Goal: Task Accomplishment & Management: Complete application form

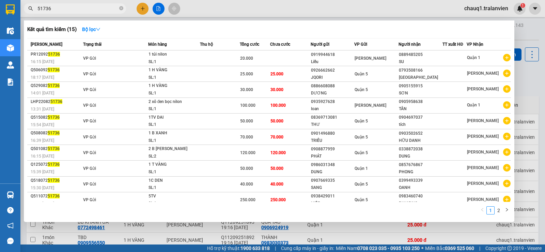
click at [74, 8] on input "51736" at bounding box center [77, 8] width 80 height 7
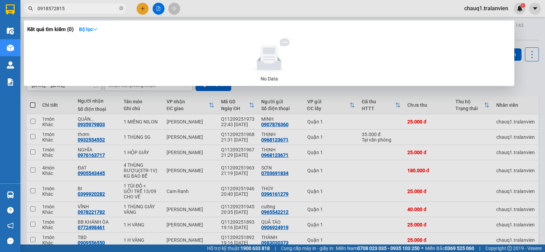
click at [71, 12] on input "0918572815" at bounding box center [77, 8] width 80 height 7
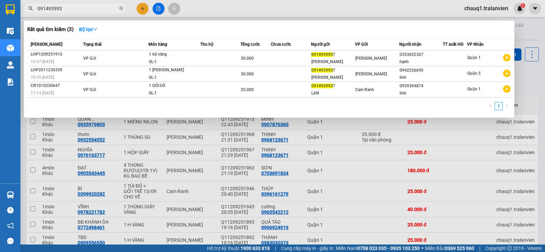
type input "0914939937"
click at [68, 10] on input "0914939937" at bounding box center [77, 8] width 80 height 7
click at [69, 9] on input "0914939937" at bounding box center [77, 8] width 80 height 7
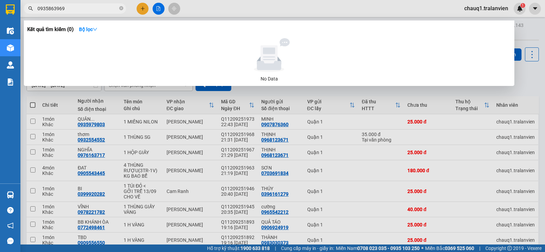
click at [79, 10] on input "0935863969" at bounding box center [77, 8] width 80 height 7
click at [80, 9] on input "0935863969" at bounding box center [77, 8] width 80 height 7
click at [76, 9] on input "0935863969" at bounding box center [77, 8] width 80 height 7
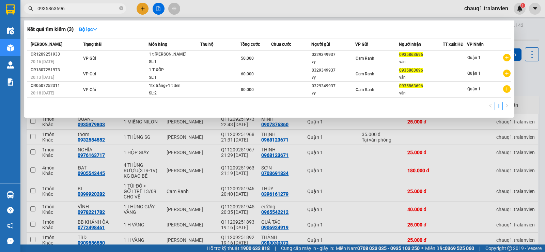
click at [80, 2] on div at bounding box center [272, 126] width 545 height 252
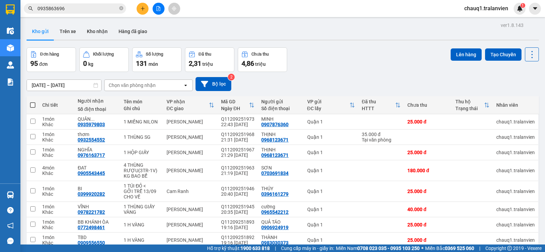
click at [79, 7] on input "0935863696" at bounding box center [77, 8] width 80 height 7
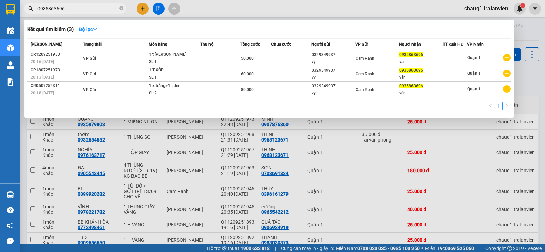
click at [79, 7] on input "0935863696" at bounding box center [77, 8] width 80 height 7
click at [83, 10] on input "0906304902" at bounding box center [77, 8] width 80 height 7
click at [84, 10] on input "0906304902" at bounding box center [77, 8] width 80 height 7
click at [86, 10] on input "0906304902" at bounding box center [77, 8] width 80 height 7
click at [87, 10] on input "0906304902" at bounding box center [77, 8] width 80 height 7
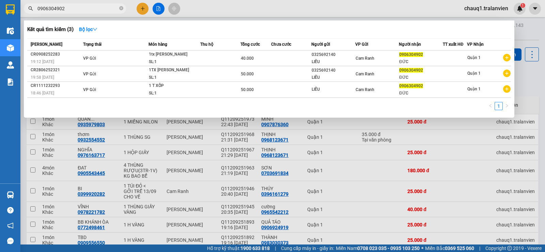
click at [87, 10] on input "0906304902" at bounding box center [77, 8] width 80 height 7
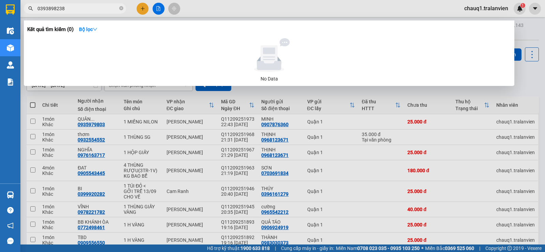
click at [106, 9] on input "0393898238" at bounding box center [77, 8] width 80 height 7
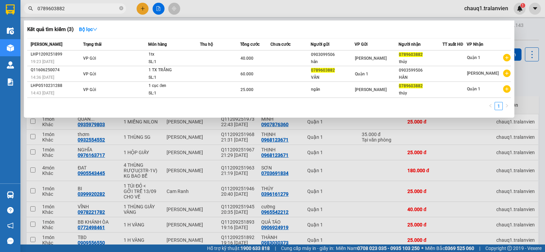
click at [92, 12] on span "0789603882" at bounding box center [75, 8] width 102 height 10
click at [92, 11] on input "0789603882" at bounding box center [77, 8] width 80 height 7
click at [92, 10] on input "0789603882" at bounding box center [77, 8] width 80 height 7
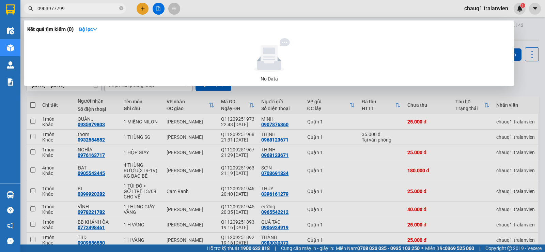
click at [61, 9] on input "0903977799" at bounding box center [77, 8] width 80 height 7
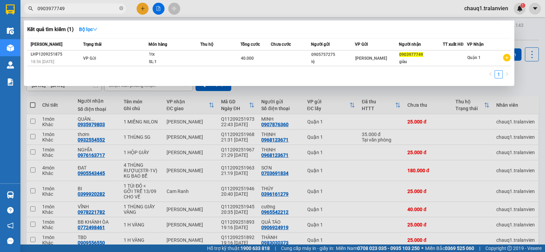
click at [103, 11] on input "0903977749" at bounding box center [77, 8] width 80 height 7
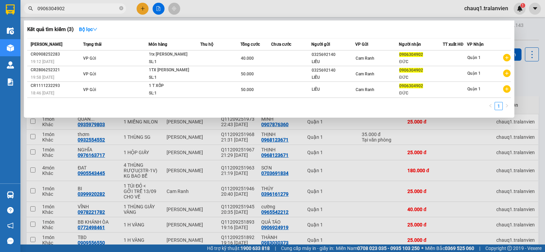
click at [68, 8] on input "0906304902" at bounding box center [77, 8] width 80 height 7
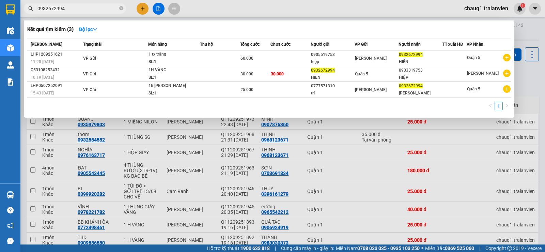
click at [81, 11] on input "0932672994" at bounding box center [77, 8] width 80 height 7
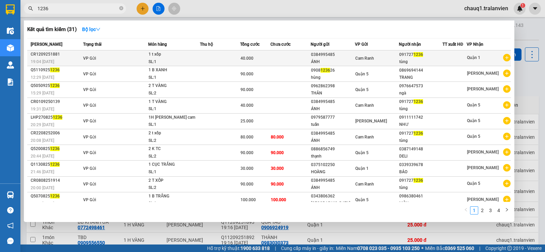
type input "1236"
click at [53, 56] on div "CR1209251881" at bounding box center [56, 54] width 50 height 7
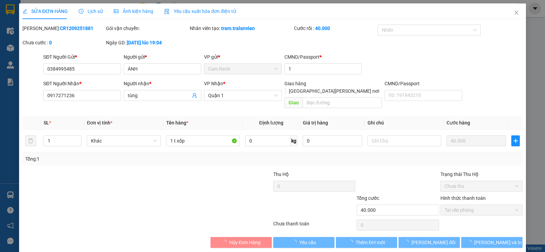
type input "0384995485"
type input "ÁNH"
type input "1"
type input "0917271236"
type input "tùng"
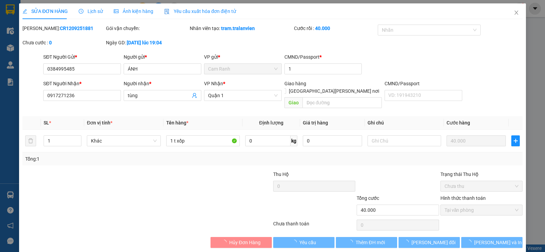
type input "40.000"
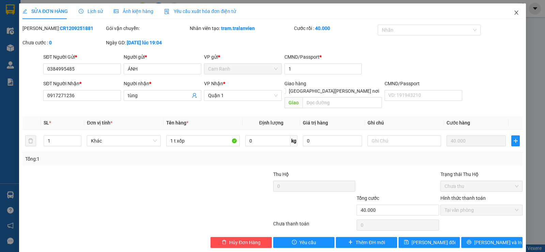
click at [513, 12] on icon "close" at bounding box center [515, 12] width 5 height 5
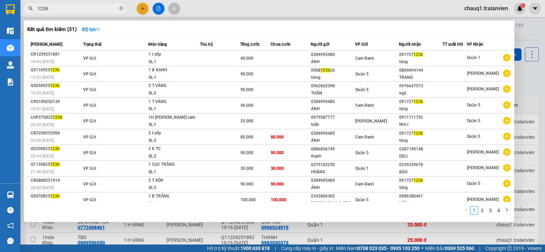
click at [80, 12] on input "1236" at bounding box center [77, 8] width 80 height 7
click at [79, 8] on input "1236" at bounding box center [77, 8] width 80 height 7
drag, startPoint x: 77, startPoint y: 8, endPoint x: 35, endPoint y: 8, distance: 41.9
click at [35, 8] on span "1236" at bounding box center [75, 8] width 102 height 10
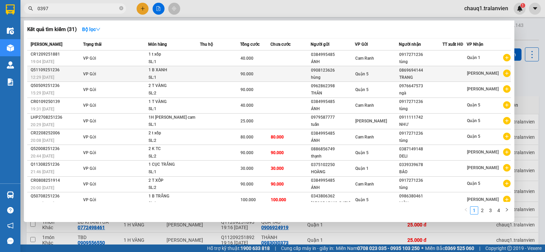
click at [221, 87] on div "Kết quả tìm kiếm ( 31 ) Bộ lọc Mã ĐH Trạng thái Món hàng Thu hộ Tổng cước Chưa …" at bounding box center [269, 120] width 490 height 201
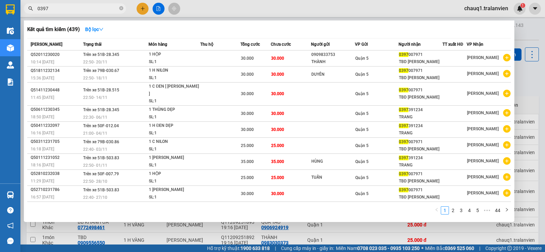
click at [90, 4] on span "0397" at bounding box center [75, 8] width 102 height 10
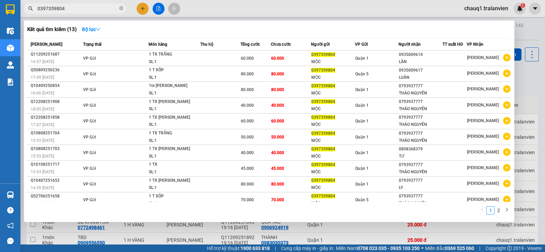
type input "0397359804"
click at [144, 9] on div at bounding box center [272, 126] width 545 height 252
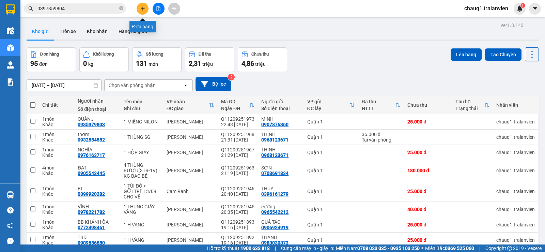
click at [144, 9] on icon "plus" at bounding box center [143, 8] width 4 height 0
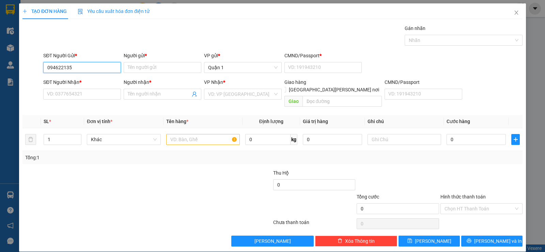
type input "0946221352"
click at [88, 78] on div "0946221352 - CTY LAFRESH" at bounding box center [81, 80] width 69 height 7
type input "CTY LAFRESH"
type input "1"
type input "0914893047"
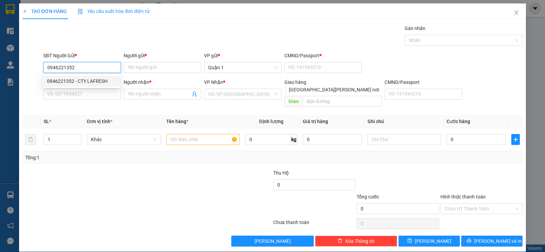
type input "DŨNG"
type input "0946221352"
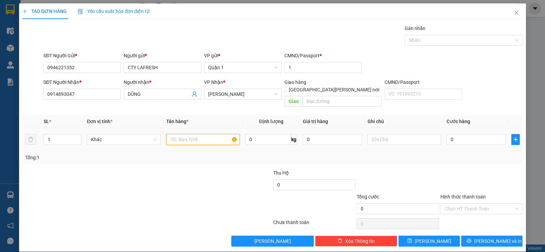
click at [183, 134] on input "text" at bounding box center [203, 139] width 74 height 11
click at [65, 91] on input "0914893047" at bounding box center [82, 93] width 78 height 11
click at [66, 91] on input "0914893047" at bounding box center [82, 93] width 78 height 11
click at [191, 134] on input "text" at bounding box center [203, 139] width 74 height 11
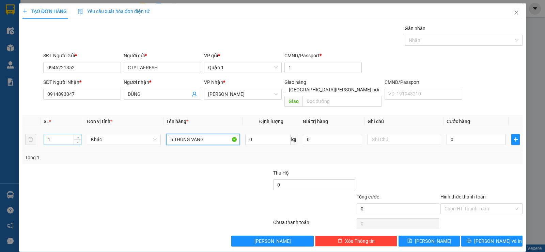
type input "5 THÙNG VÀNG"
click at [65, 134] on input "1" at bounding box center [62, 139] width 37 height 10
type input "5"
click at [470, 134] on input "0" at bounding box center [475, 139] width 59 height 11
type input "1"
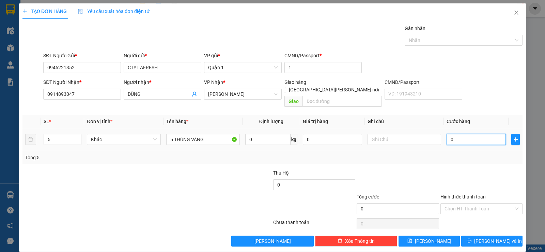
type input "1"
type input "15"
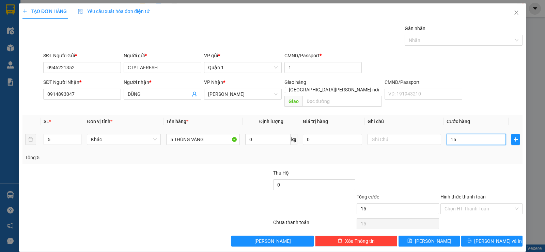
type input "150"
type input "150.000"
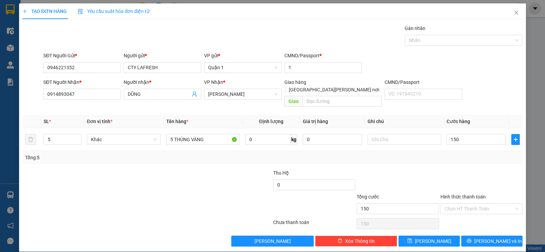
type input "150.000"
click at [448, 169] on div at bounding box center [480, 181] width 83 height 24
click at [490, 237] on span "Lưu và In" at bounding box center [498, 240] width 48 height 7
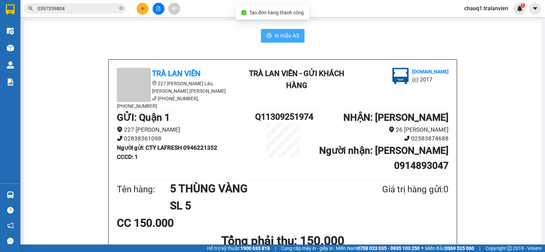
click at [274, 32] on span "In mẫu A5" at bounding box center [286, 35] width 25 height 9
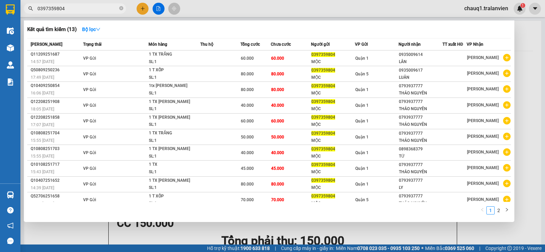
click at [97, 7] on input "0397359804" at bounding box center [77, 8] width 80 height 7
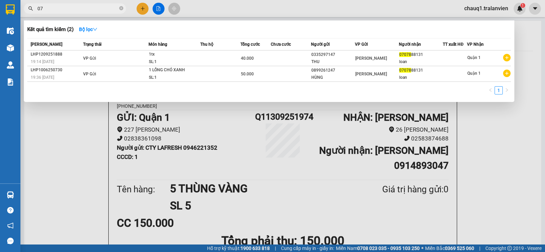
type input "0"
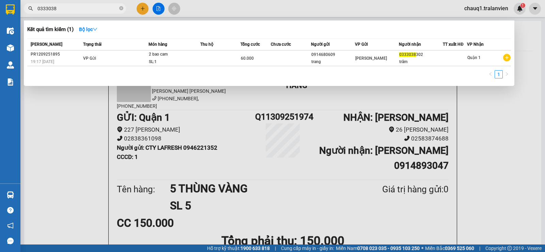
click at [81, 5] on input "0333038" at bounding box center [77, 8] width 80 height 7
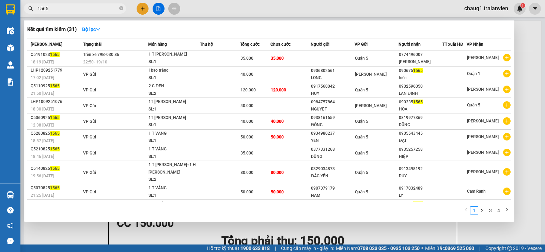
type input "1565"
click at [143, 11] on div at bounding box center [272, 126] width 545 height 252
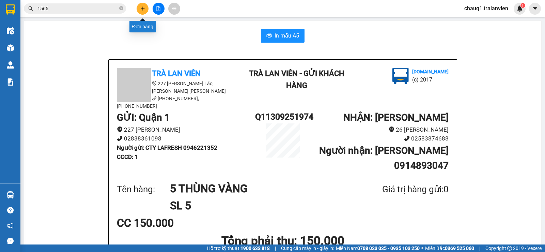
click at [143, 11] on button at bounding box center [142, 9] width 12 height 12
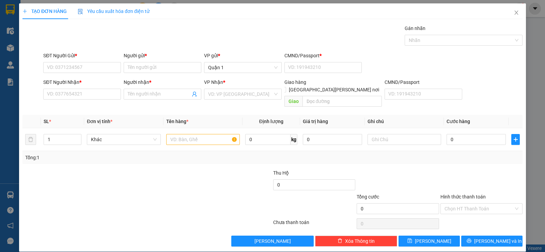
click at [86, 58] on div "SĐT Người Gửi *" at bounding box center [82, 55] width 78 height 7
click at [86, 62] on input "SĐT Người Gửi *" at bounding box center [82, 67] width 78 height 11
click at [93, 64] on input "SĐT Người Gửi *" at bounding box center [82, 67] width 78 height 11
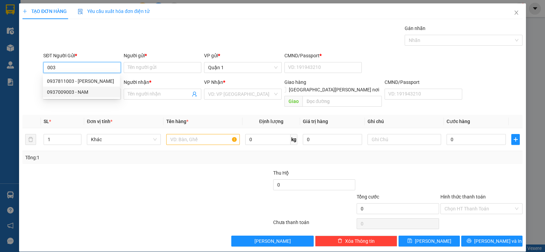
click at [70, 93] on div "0937009003 - NAM" at bounding box center [81, 91] width 69 height 7
type input "0937009003"
type input "NAM"
type input "080081014192"
type input "0935073086"
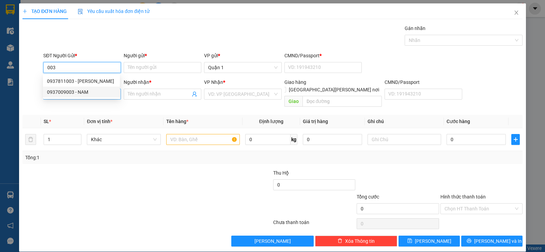
type input "NƯƠNG"
checkbox input "true"
type input "205 NGUYỄN THIỆN THUẬT"
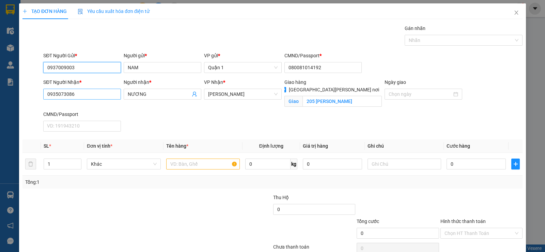
type input "0937009003"
click at [104, 92] on input "0935073086" at bounding box center [82, 93] width 78 height 11
type input "0965047489"
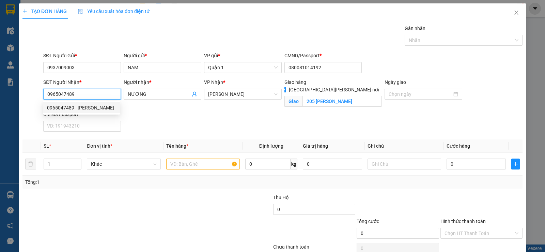
click at [87, 105] on div "0965047489 - HẠNH" at bounding box center [81, 107] width 69 height 7
type input "HẠNH"
type input "106 HÙNG VƯƠNG"
type input "0965047489"
click at [168, 110] on div "Người nhận * HẠNH" at bounding box center [162, 94] width 80 height 32
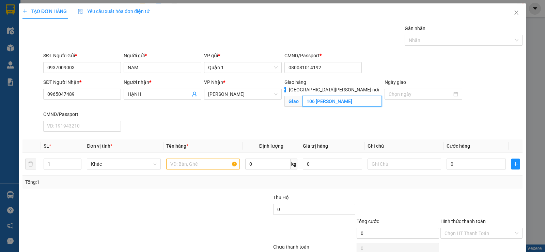
click at [354, 96] on input "106 HÙNG VƯƠNG" at bounding box center [342, 101] width 80 height 11
click at [272, 115] on div "SĐT Người Nhận * 0965047489 Người nhận * HẠNH VP Nhận * Lê Hồng Phong Giao hàng…" at bounding box center [283, 106] width 482 height 56
click at [53, 89] on input "0965047489" at bounding box center [82, 93] width 78 height 11
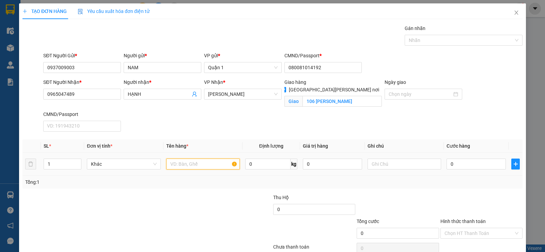
click at [184, 165] on input "text" at bounding box center [203, 163] width 74 height 11
click at [411, 167] on input "text" at bounding box center [404, 163] width 74 height 11
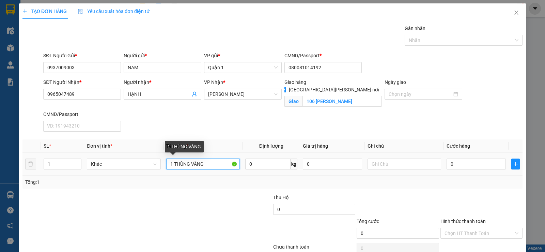
click at [216, 164] on input "1 THÙNG VÀNG" at bounding box center [203, 163] width 74 height 11
type input "1 THÙNG VÀNG - GTN"
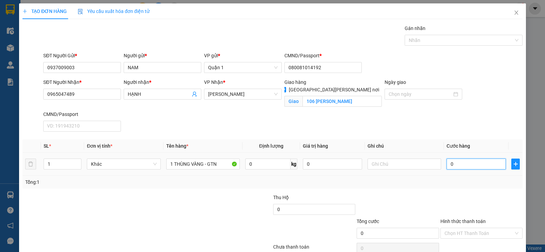
click at [474, 163] on input "0" at bounding box center [475, 163] width 59 height 11
click at [473, 163] on input "0" at bounding box center [475, 163] width 59 height 11
type input "08"
type input "8"
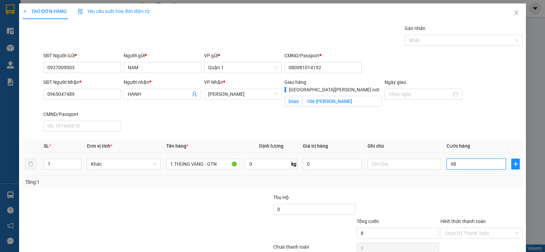
type input "080"
type input "80"
type input "80.000"
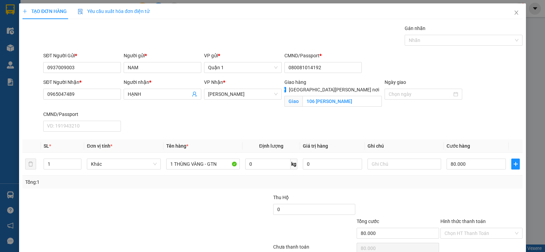
click at [412, 184] on div "Tổng: 1" at bounding box center [272, 181] width 494 height 7
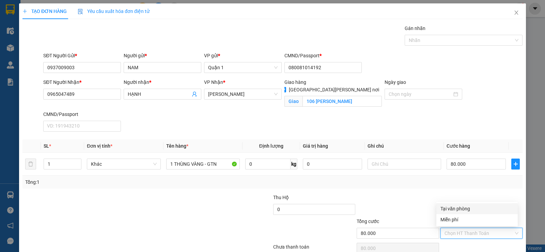
click at [450, 234] on input "Hình thức thanh toán" at bounding box center [478, 233] width 69 height 10
click at [445, 209] on div "Tại văn phòng" at bounding box center [476, 208] width 73 height 7
type input "0"
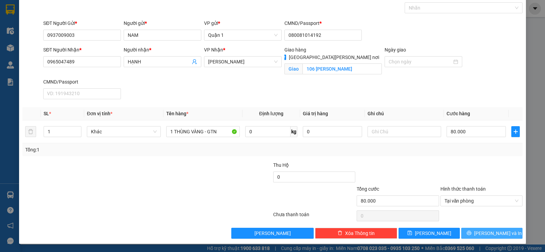
click at [469, 231] on button "Lưu và In" at bounding box center [491, 232] width 61 height 11
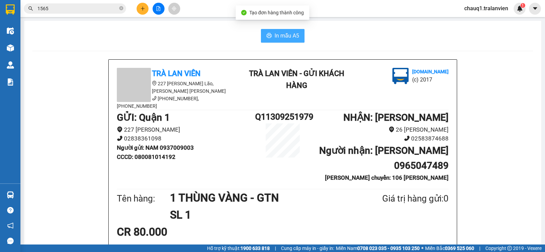
click at [262, 35] on button "In mẫu A5" at bounding box center [283, 36] width 44 height 14
drag, startPoint x: 411, startPoint y: 216, endPoint x: 145, endPoint y: 44, distance: 316.5
click at [141, 12] on button at bounding box center [142, 9] width 12 height 12
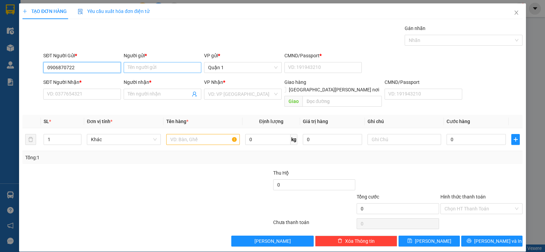
type input "0906870722"
click at [155, 65] on input "Người gửi *" at bounding box center [163, 67] width 78 height 11
type input "D"
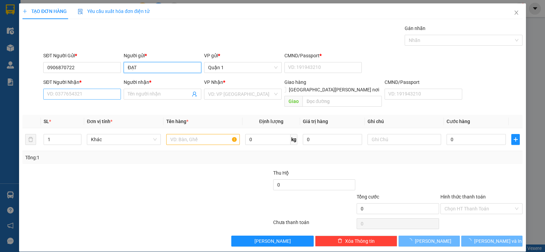
type input "ĐẠT"
click at [65, 97] on input "SĐT Người Nhận *" at bounding box center [82, 93] width 78 height 11
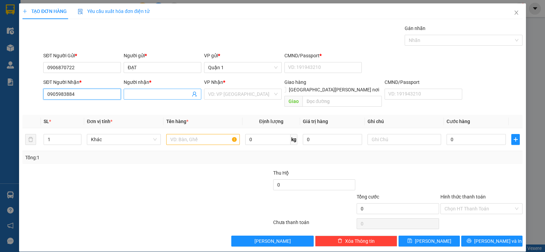
type input "0905983884"
click at [134, 95] on input "Người nhận *" at bounding box center [159, 93] width 63 height 7
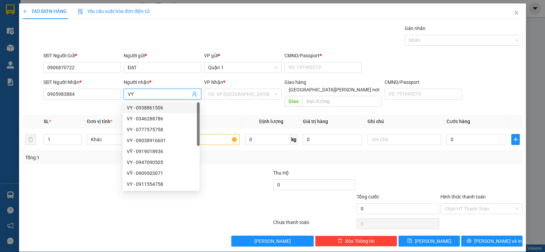
type input "VY"
click at [228, 115] on th "Tên hàng *" at bounding box center [202, 121] width 79 height 13
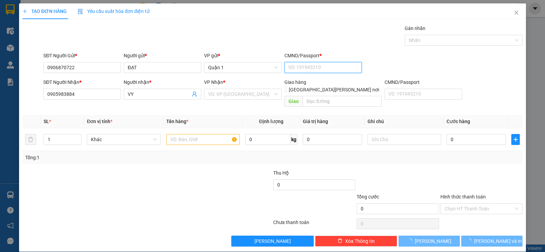
click at [309, 64] on input "CMND/Passport *" at bounding box center [323, 67] width 78 height 11
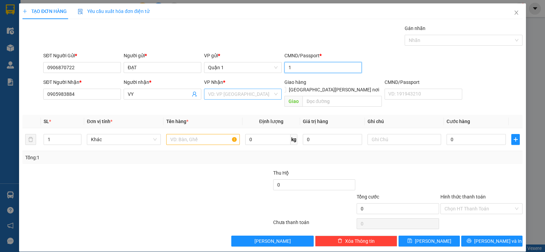
type input "1"
click at [233, 94] on input "search" at bounding box center [240, 94] width 65 height 10
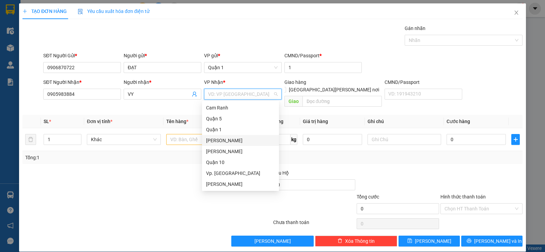
click at [236, 142] on div "[PERSON_NAME]" at bounding box center [240, 139] width 69 height 7
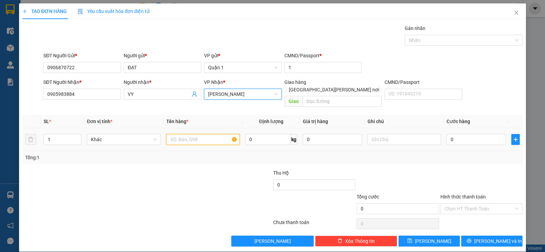
click at [166, 134] on input "text" at bounding box center [203, 139] width 74 height 11
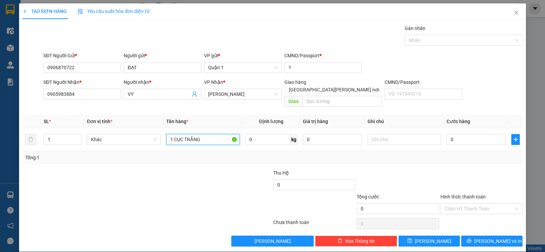
type input "1 CỤC TRẮNG"
click at [417, 69] on div "SĐT Người Gửi * 0906870722 Người gửi * ĐẠT VP gửi * Quận 1 CMND/Passport * 1" at bounding box center [283, 64] width 482 height 24
click at [461, 134] on input "0" at bounding box center [475, 139] width 59 height 11
type input "02"
type input "2"
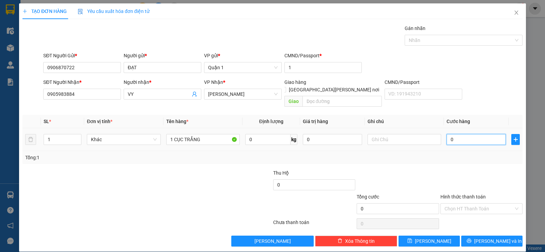
type input "2"
type input "020"
type input "20"
type input "20.000"
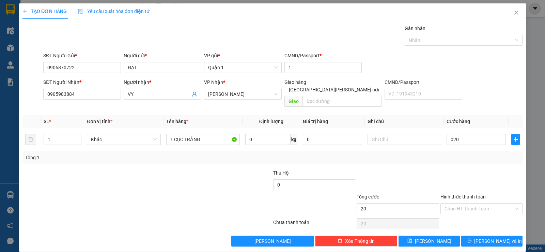
type input "20.000"
click at [455, 155] on div "Tổng: 1" at bounding box center [272, 157] width 500 height 13
click at [451, 203] on input "Hình thức thanh toán" at bounding box center [478, 208] width 69 height 10
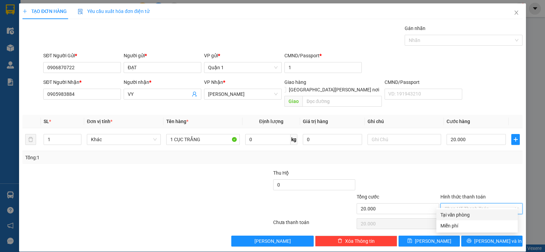
click at [446, 213] on div "Tại văn phòng" at bounding box center [476, 214] width 73 height 7
type input "0"
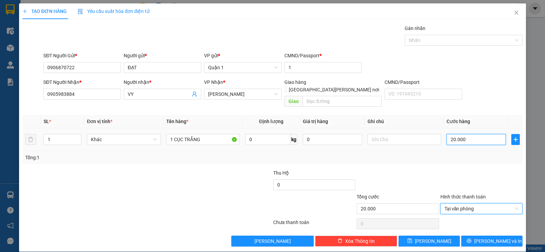
click at [486, 134] on input "20.000" at bounding box center [475, 139] width 59 height 11
type input "2"
type input "25"
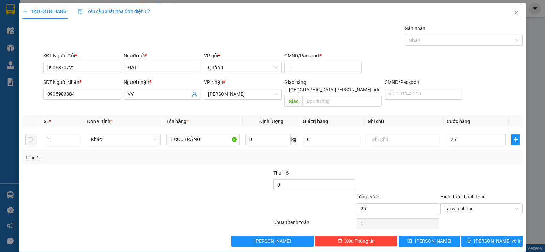
type input "25.000"
click at [471, 169] on div at bounding box center [480, 181] width 83 height 24
click at [483, 237] on span "Lưu và In" at bounding box center [498, 240] width 48 height 7
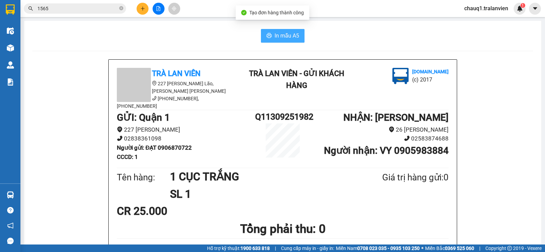
click at [274, 37] on span "In mẫu A5" at bounding box center [286, 35] width 25 height 9
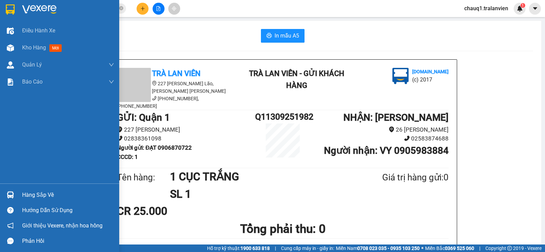
click at [39, 48] on span "Kho hàng" at bounding box center [34, 47] width 24 height 6
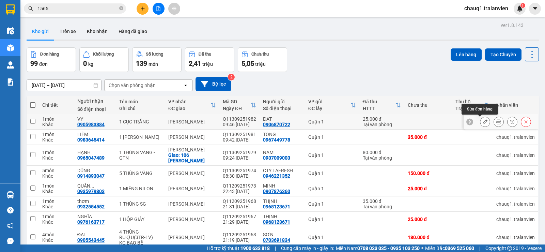
click at [480, 119] on button at bounding box center [485, 122] width 10 height 12
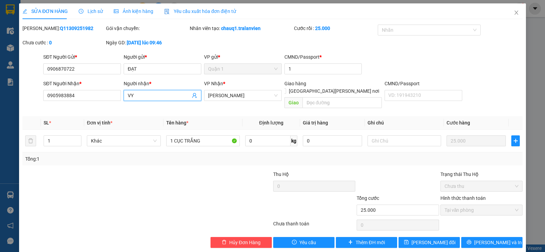
click at [147, 95] on input "VY" at bounding box center [159, 95] width 63 height 7
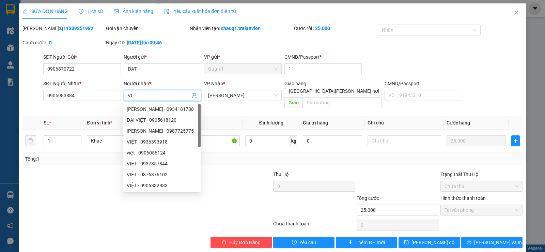
type input "VI"
click at [233, 101] on div "VP Nhận * Lê Hồng Phong" at bounding box center [243, 92] width 78 height 24
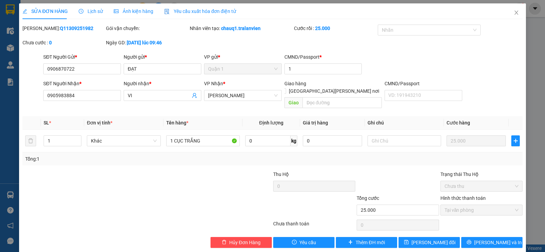
click at [448, 205] on span "Tại văn phòng" at bounding box center [481, 210] width 74 height 10
click at [421, 238] on span "Lưu thay đổi" at bounding box center [433, 241] width 44 height 7
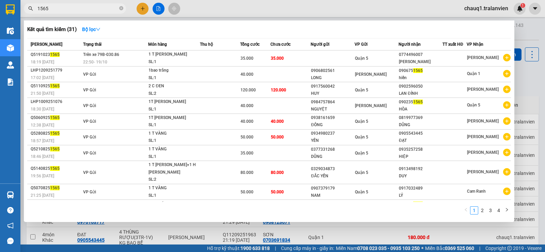
click at [101, 12] on input "1565" at bounding box center [77, 8] width 80 height 7
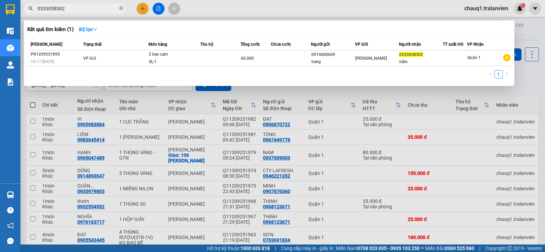
type input "0333038302"
click at [141, 9] on div at bounding box center [272, 126] width 545 height 252
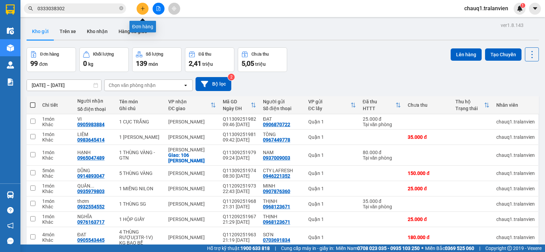
click at [140, 10] on icon "plus" at bounding box center [142, 8] width 5 height 5
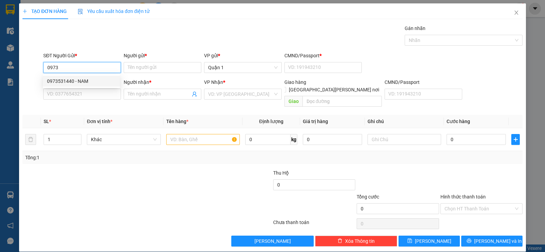
click at [80, 84] on div "0973531440 - NAM" at bounding box center [81, 80] width 69 height 7
type input "0973531440"
type input "NAM"
type input "1"
type input "0902545179"
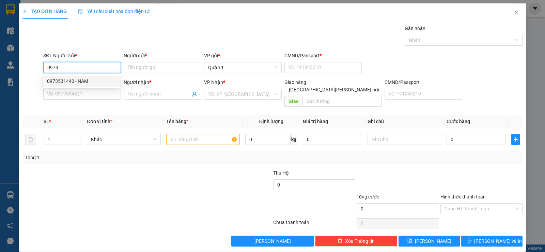
type input "THẢO"
type input "0973531440"
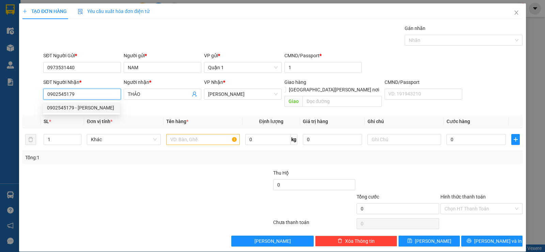
drag, startPoint x: 86, startPoint y: 98, endPoint x: 0, endPoint y: 104, distance: 86.0
click at [0, 104] on div "TẠO ĐƠN HÀNG Yêu cầu xuất hóa đơn điện tử Transit Pickup Surcharge Ids Transit …" at bounding box center [272, 126] width 545 height 252
click at [92, 109] on div "0793937777 - THẢO NGUYÊN" at bounding box center [81, 107] width 69 height 7
type input "0793937777"
type input "THẢO NGUYÊN"
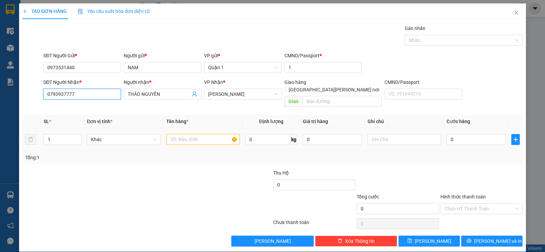
type input "0793937777"
click at [188, 134] on input "text" at bounding box center [203, 139] width 74 height 11
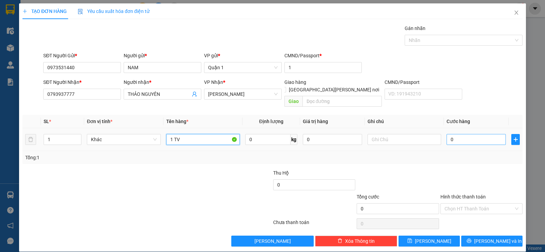
type input "1 TV"
click at [458, 136] on input "0" at bounding box center [475, 139] width 59 height 11
type input "4"
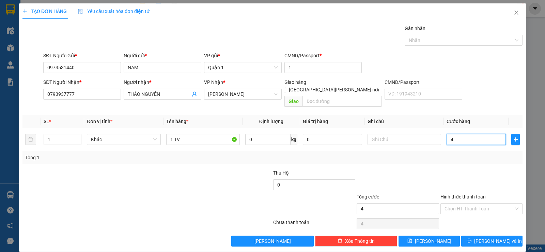
type input "45"
type input "45.000"
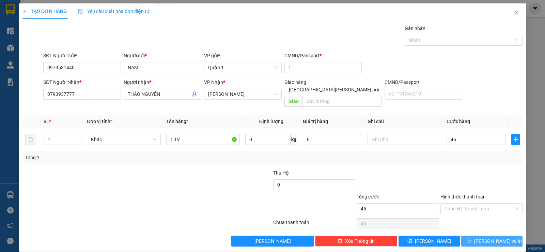
type input "45.000"
click at [471, 238] on icon "printer" at bounding box center [468, 240] width 5 height 5
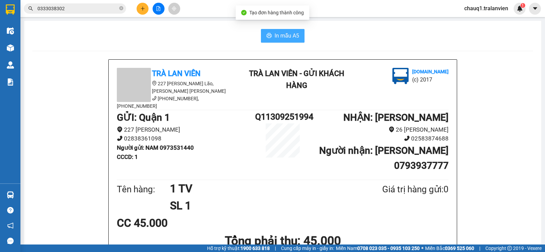
click at [293, 31] on span "In mẫu A5" at bounding box center [286, 35] width 25 height 9
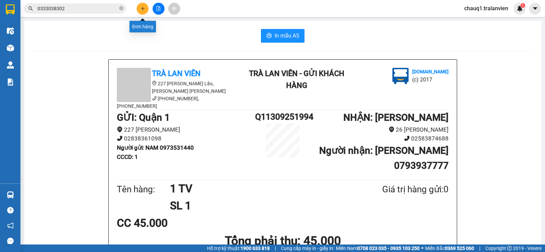
click at [143, 7] on icon "plus" at bounding box center [142, 8] width 5 height 5
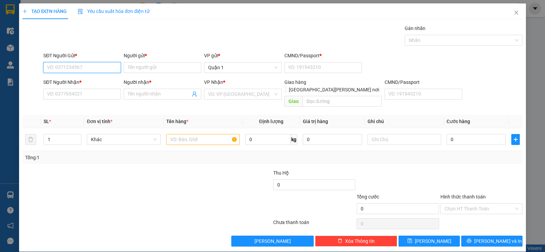
click at [76, 70] on input "SĐT Người Gửi *" at bounding box center [82, 67] width 78 height 11
type input "0865836170"
click at [84, 77] on div "0865836170 - GIANG" at bounding box center [81, 80] width 69 height 7
type input "GIANG"
type input "1"
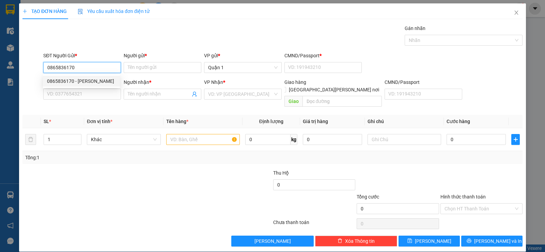
type input "0793724226"
type input "VŨ"
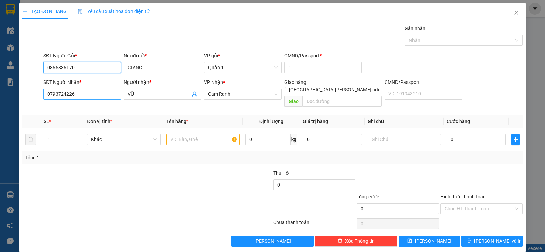
type input "0865836170"
click at [97, 93] on input "0793724226" at bounding box center [82, 93] width 78 height 11
click at [62, 95] on input "897" at bounding box center [82, 93] width 78 height 11
click at [65, 95] on input "897" at bounding box center [82, 93] width 78 height 11
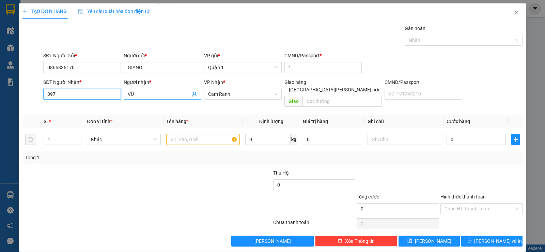
type input "897"
click at [159, 89] on span "VŨ" at bounding box center [163, 93] width 78 height 11
click at [160, 88] on span "VŨ" at bounding box center [163, 93] width 78 height 11
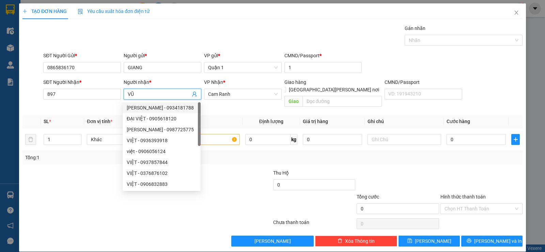
click at [154, 98] on div "Người nhận * VŨ" at bounding box center [163, 90] width 78 height 24
click at [154, 96] on input "VŨ" at bounding box center [159, 93] width 63 height 7
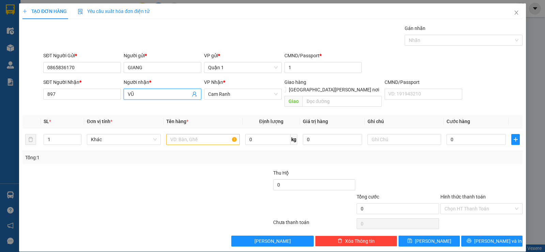
click at [154, 96] on input "VŨ" at bounding box center [159, 93] width 63 height 7
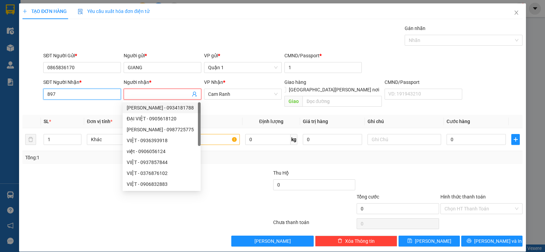
click at [73, 93] on input "897" at bounding box center [82, 93] width 78 height 11
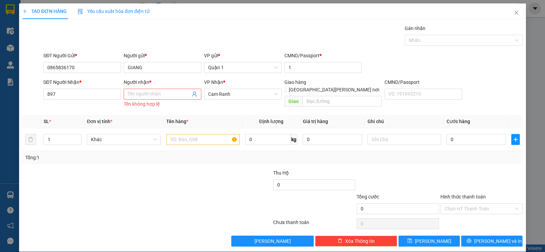
click at [78, 105] on div "SĐT Người Nhận * 897" at bounding box center [82, 93] width 80 height 31
click at [78, 94] on input "897" at bounding box center [82, 93] width 78 height 11
click at [95, 78] on form "SĐT Người Gửi * 0865836170 Người gửi * GIANG VP gửi * Quận 1 CMND/Passport * 1 …" at bounding box center [272, 81] width 500 height 58
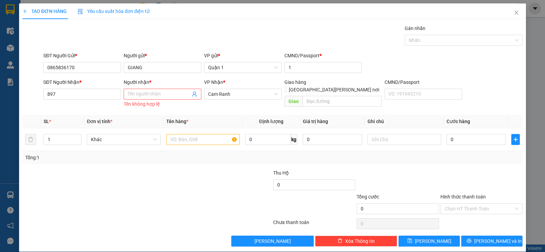
click at [67, 107] on div "SĐT Người Nhận * 897" at bounding box center [82, 93] width 80 height 31
click at [58, 94] on input "897" at bounding box center [82, 93] width 78 height 11
click at [63, 90] on input "897" at bounding box center [82, 93] width 78 height 11
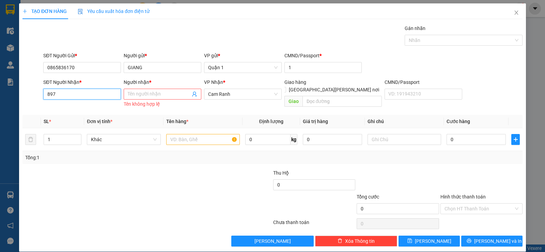
click at [63, 90] on input "897" at bounding box center [82, 93] width 78 height 11
type input "0934137897"
click at [73, 110] on div "0934137897 - KHÔI" at bounding box center [81, 107] width 69 height 7
type input "KHÔI"
type input "0934137897"
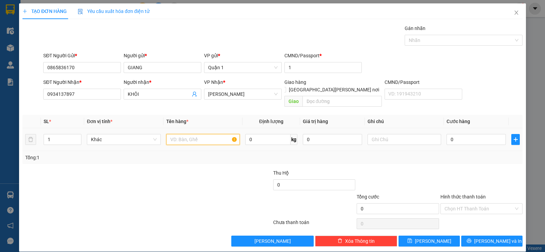
click at [189, 134] on input "text" at bounding box center [203, 139] width 74 height 11
click at [210, 134] on input "text" at bounding box center [203, 139] width 74 height 11
type input "1 KIỆN ĐỎ"
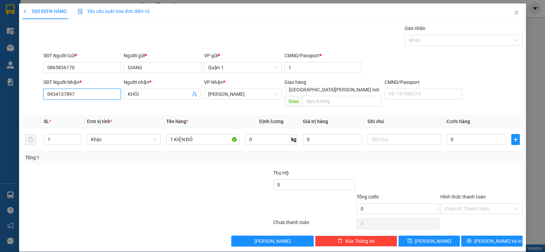
click at [73, 97] on input "0934137897" at bounding box center [82, 93] width 78 height 11
click at [464, 134] on input "0" at bounding box center [475, 139] width 59 height 11
type input "9"
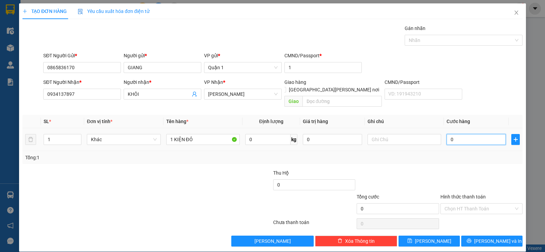
type input "9"
type input "90"
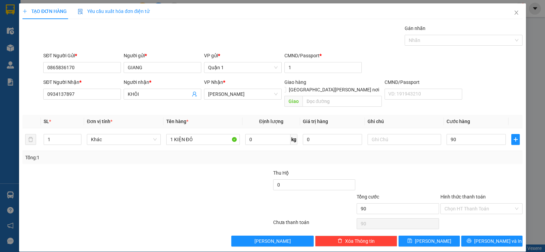
type input "90.000"
click at [457, 153] on div "Tổng: 1" at bounding box center [272, 156] width 494 height 7
click at [198, 134] on input "1 KIỆN ĐỎ" at bounding box center [203, 139] width 74 height 11
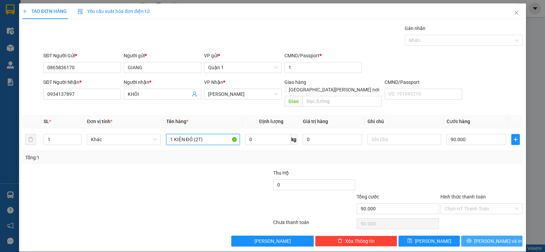
type input "1 KIỆN ĐỎ (2T)"
click at [491, 237] on span "Lưu và In" at bounding box center [498, 240] width 48 height 7
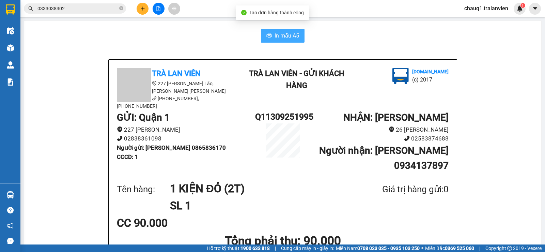
click at [278, 38] on span "In mẫu A5" at bounding box center [286, 35] width 25 height 9
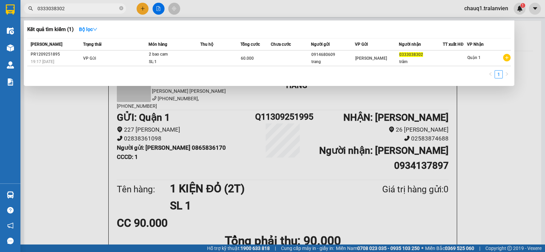
click at [85, 10] on input "0333038302" at bounding box center [77, 8] width 80 height 7
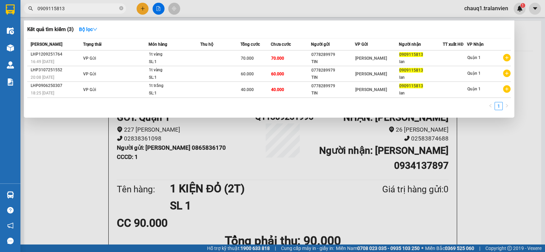
type input "0909115813"
click at [140, 9] on div at bounding box center [272, 126] width 545 height 252
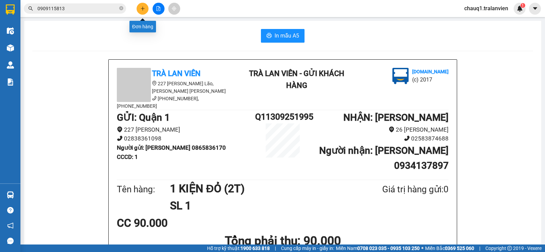
click at [141, 9] on icon "plus" at bounding box center [143, 8] width 4 height 0
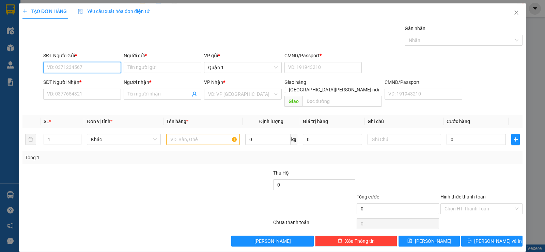
click at [79, 64] on input "SĐT Người Gửi *" at bounding box center [82, 67] width 78 height 11
type input "0865867811"
click at [82, 82] on div "0865867811 - DUY" at bounding box center [81, 80] width 69 height 7
type input "DUY"
type input "1"
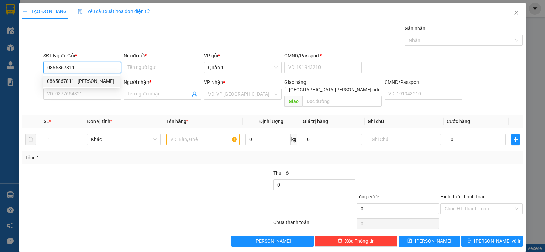
type input "0798256789"
type input "THẮNG"
type input "0865867811"
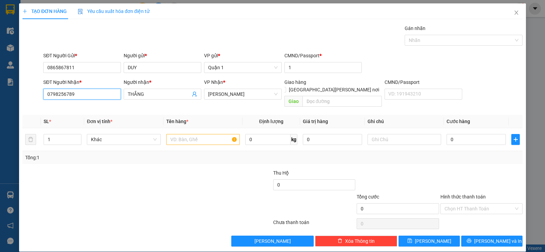
click at [78, 98] on input "0798256789" at bounding box center [82, 93] width 78 height 11
click at [78, 97] on input "0798256789" at bounding box center [82, 93] width 78 height 11
type input "0906078747"
click at [162, 96] on input "THẮNG" at bounding box center [159, 93] width 63 height 7
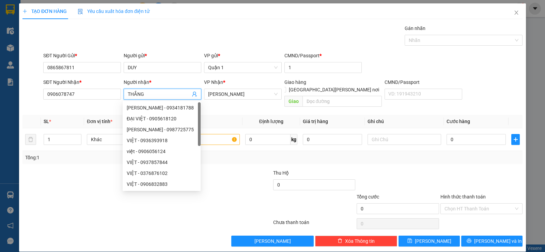
click at [162, 96] on input "THẮNG" at bounding box center [159, 93] width 63 height 7
type input "TIỀN"
click at [242, 115] on th "Định lượng" at bounding box center [271, 121] width 58 height 13
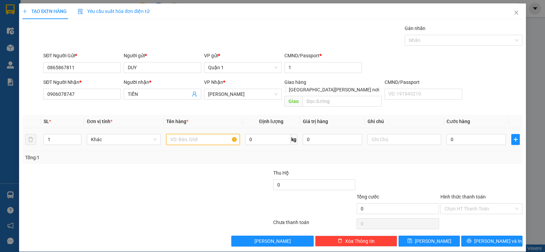
click at [208, 134] on input "text" at bounding box center [203, 139] width 74 height 11
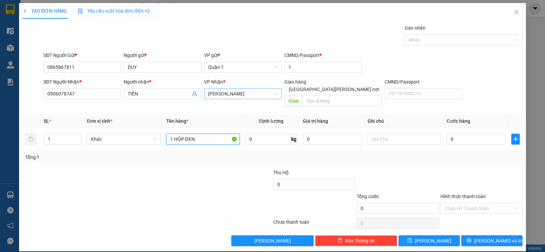
click at [247, 94] on span "[PERSON_NAME]" at bounding box center [242, 93] width 69 height 10
type input "1 HỘP ĐEN"
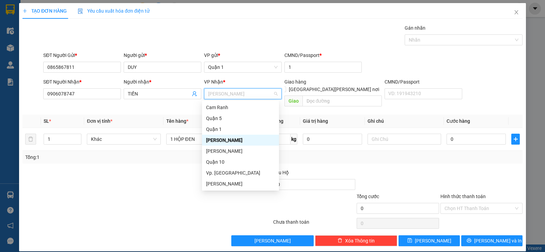
click at [247, 94] on span "[PERSON_NAME]" at bounding box center [242, 93] width 69 height 10
click at [223, 108] on div "Cam Ranh" at bounding box center [240, 106] width 69 height 7
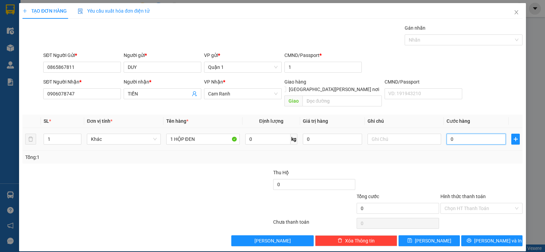
click at [475, 133] on input "0" at bounding box center [475, 138] width 59 height 11
type input "3"
type input "30"
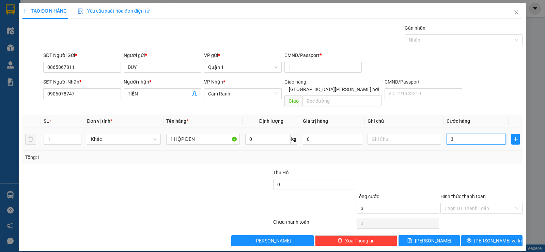
type input "30"
type input "30.000"
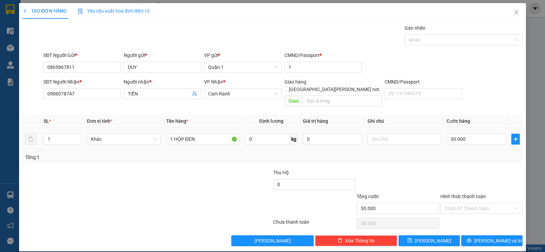
click at [430, 141] on td at bounding box center [404, 139] width 79 height 23
click at [480, 235] on button "Lưu và In" at bounding box center [491, 240] width 61 height 11
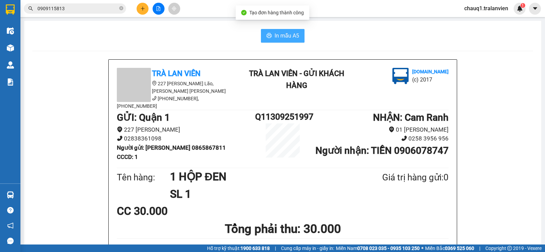
click at [266, 33] on icon "printer" at bounding box center [268, 35] width 5 height 5
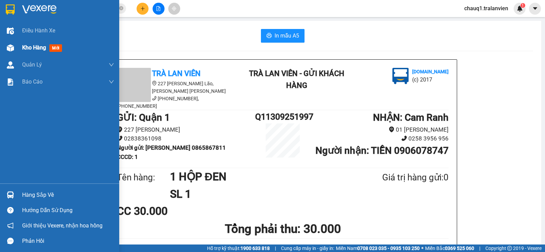
click at [27, 46] on span "Kho hàng" at bounding box center [34, 47] width 24 height 6
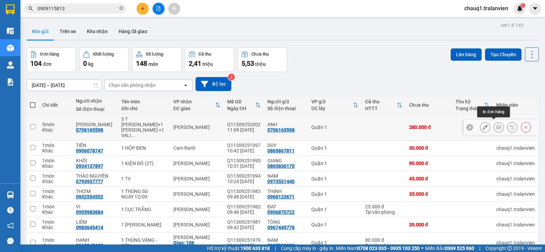
click at [496, 125] on icon at bounding box center [498, 127] width 5 height 5
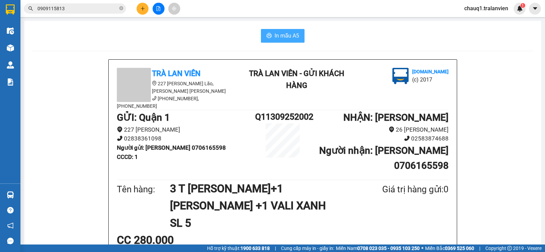
click at [289, 33] on span "In mẫu A5" at bounding box center [286, 35] width 25 height 9
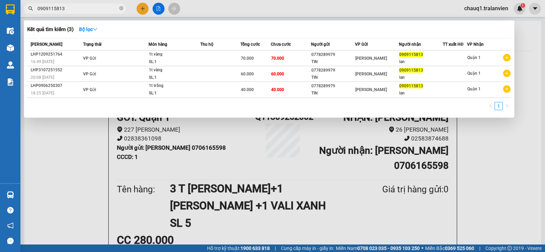
click at [69, 10] on input "0909115813" at bounding box center [77, 8] width 80 height 7
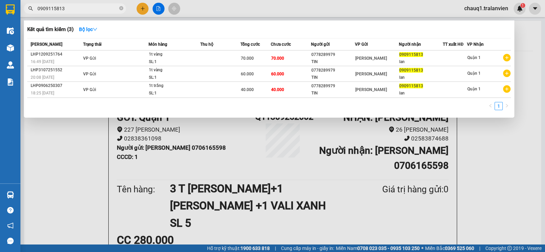
click at [69, 10] on input "0909115813" at bounding box center [77, 8] width 80 height 7
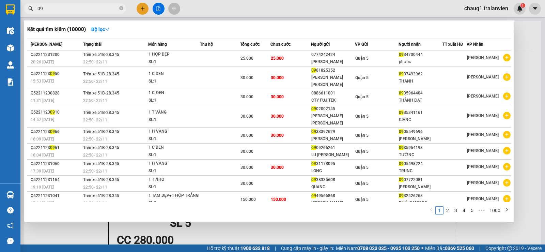
type input "0"
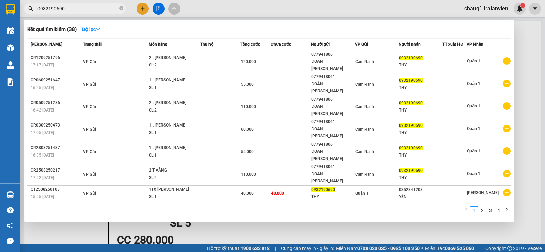
type input "0932190690"
click at [141, 9] on div at bounding box center [272, 126] width 545 height 252
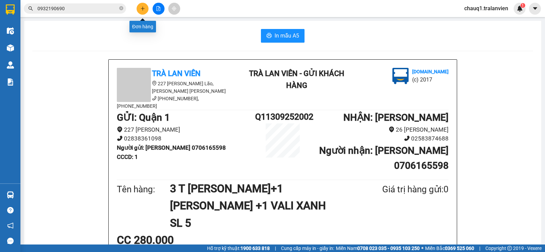
click at [141, 9] on icon "plus" at bounding box center [143, 8] width 4 height 0
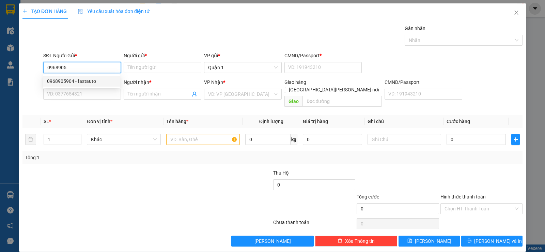
click at [69, 82] on div "0968905904 - fastauto" at bounding box center [81, 80] width 69 height 7
type input "0968905904"
type input "fastauto"
type input "1"
type input "0774365365"
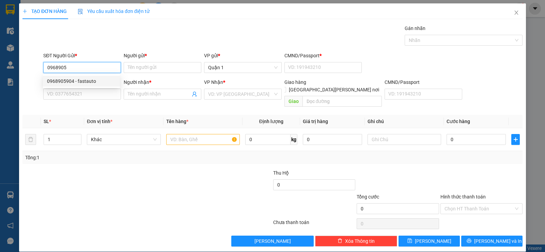
type input "THẮNG"
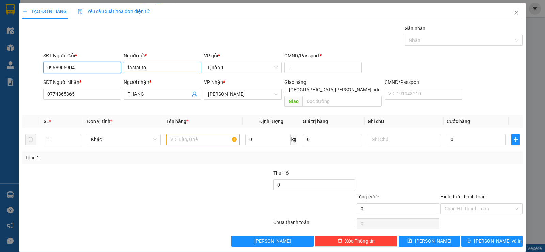
type input "0968905904"
click at [133, 69] on input "fastauto" at bounding box center [163, 67] width 78 height 11
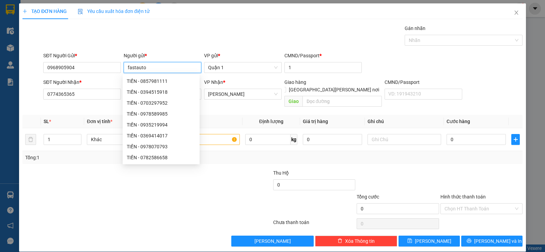
click at [134, 67] on input "fastauto" at bounding box center [163, 67] width 78 height 11
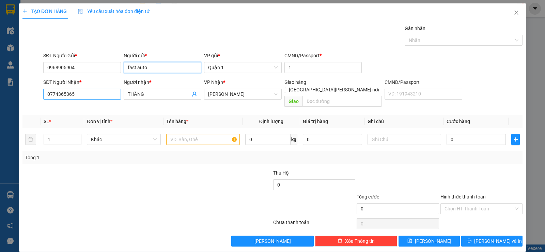
type input "fast auto"
click at [90, 97] on input "0774365365" at bounding box center [82, 93] width 78 height 11
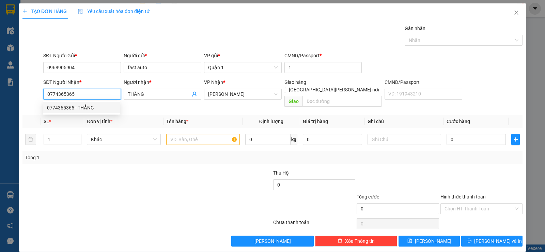
drag, startPoint x: 90, startPoint y: 97, endPoint x: 43, endPoint y: 93, distance: 47.5
click at [43, 93] on div "SĐT Người Nhận * 0774365365" at bounding box center [82, 93] width 80 height 31
type input "0933476493"
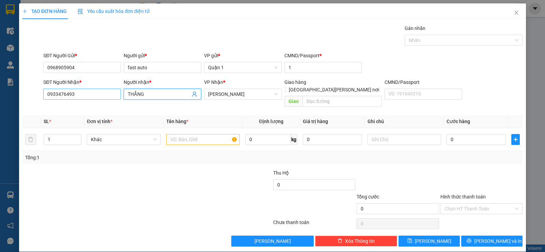
drag, startPoint x: 151, startPoint y: 92, endPoint x: 118, endPoint y: 92, distance: 33.0
click at [118, 92] on div "SĐT Người Nhận * 0933476493 Người nhận * THẮNG THẮNG VP Nhận * Lê Hồng Phong Gi…" at bounding box center [283, 93] width 482 height 31
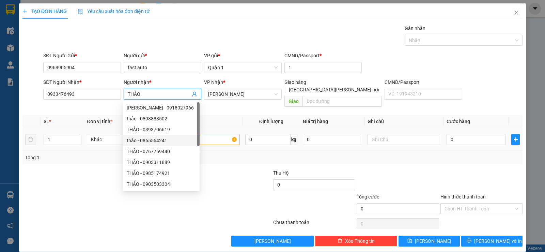
type input "THẢO"
click at [224, 134] on input "text" at bounding box center [203, 139] width 74 height 11
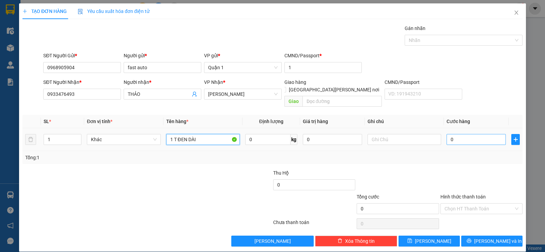
type input "1 T ĐEN DÀI"
type input "5"
type input "50"
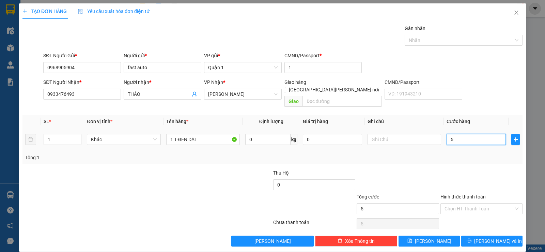
type input "50"
type input "50.000"
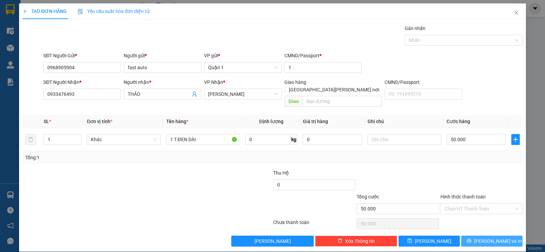
click at [481, 237] on span "Lưu và In" at bounding box center [498, 240] width 48 height 7
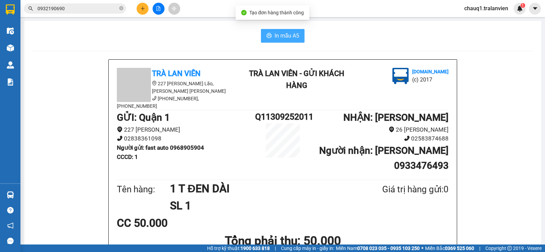
drag, startPoint x: 293, startPoint y: 38, endPoint x: 406, endPoint y: 41, distance: 113.0
click at [293, 37] on span "In mẫu A5" at bounding box center [286, 35] width 25 height 9
click at [293, 36] on span "In mẫu A5" at bounding box center [286, 35] width 25 height 9
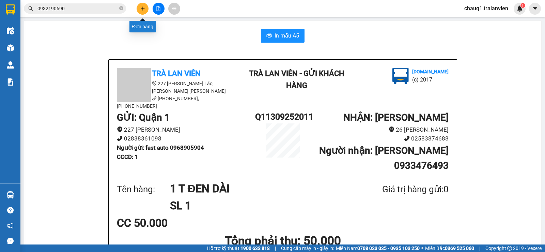
click at [140, 11] on button at bounding box center [142, 9] width 12 height 12
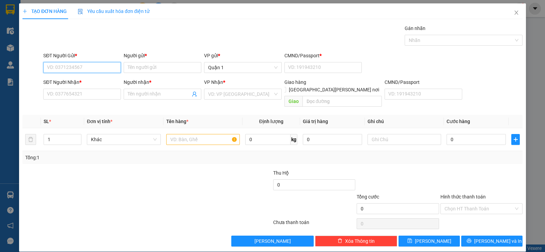
click at [45, 66] on input "SĐT Người Gửi *" at bounding box center [82, 67] width 78 height 11
click at [72, 91] on input "SĐT Người Nhận *" at bounding box center [82, 93] width 78 height 11
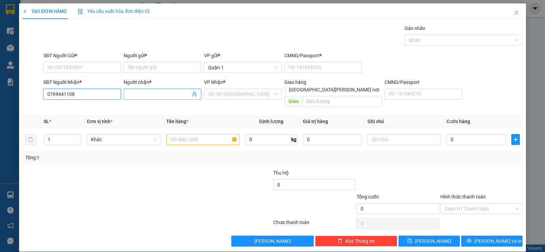
type input "0769441108"
click at [149, 96] on input "Người nhận *" at bounding box center [159, 93] width 63 height 7
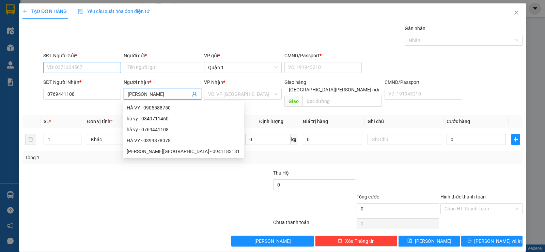
type input "[PERSON_NAME]"
click at [94, 68] on input "SĐT Người Gửi *" at bounding box center [82, 67] width 78 height 11
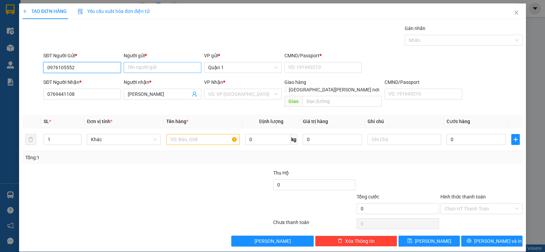
type input "0976105552"
click at [141, 69] on input "Người gửi *" at bounding box center [163, 67] width 78 height 11
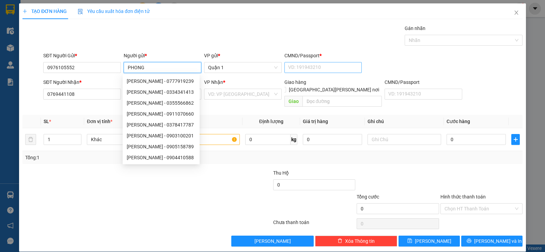
type input "PHONG"
click at [304, 70] on input "CMND/Passport *" at bounding box center [323, 67] width 78 height 11
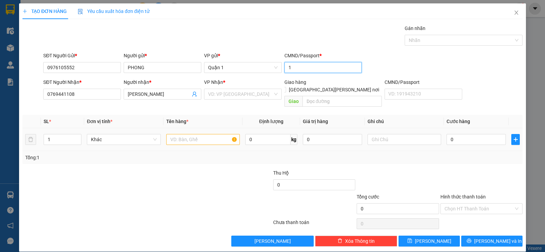
type input "1"
click at [172, 134] on input "text" at bounding box center [203, 139] width 74 height 11
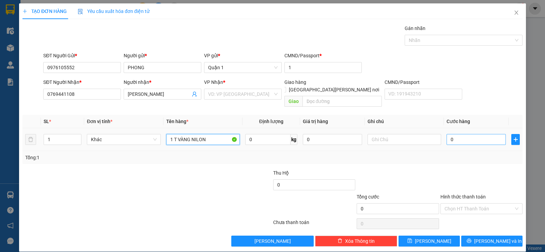
type input "1 T VÀNG NILON"
click at [467, 134] on input "0" at bounding box center [475, 139] width 59 height 11
type input "4"
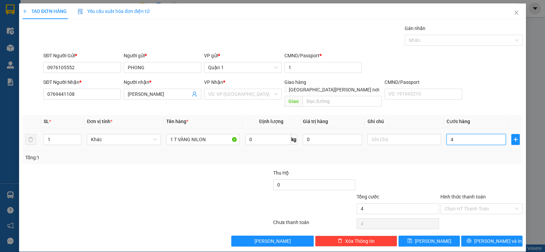
type input "40"
type input "40.000"
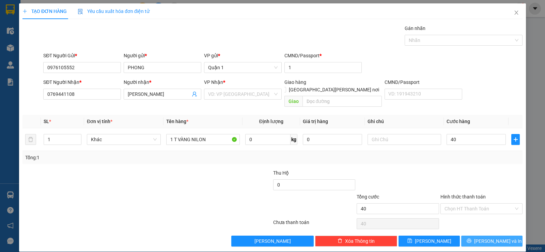
type input "40.000"
click at [481, 235] on button "Lưu và In" at bounding box center [491, 240] width 61 height 11
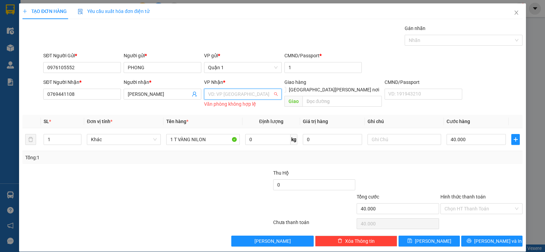
drag, startPoint x: 215, startPoint y: 92, endPoint x: 215, endPoint y: 102, distance: 9.9
click at [215, 92] on input "search" at bounding box center [240, 94] width 65 height 10
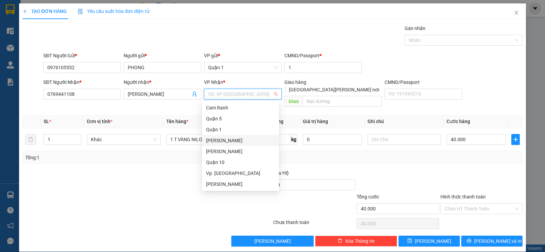
click at [228, 142] on div "[PERSON_NAME]" at bounding box center [240, 139] width 69 height 7
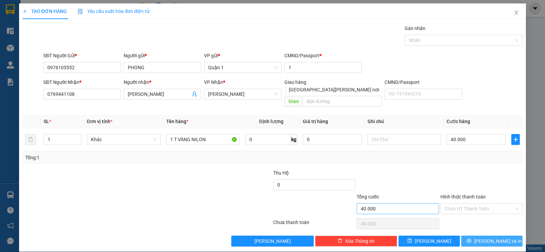
drag, startPoint x: 482, startPoint y: 236, endPoint x: 432, endPoint y: 198, distance: 63.0
click at [482, 237] on span "Lưu và In" at bounding box center [498, 240] width 48 height 7
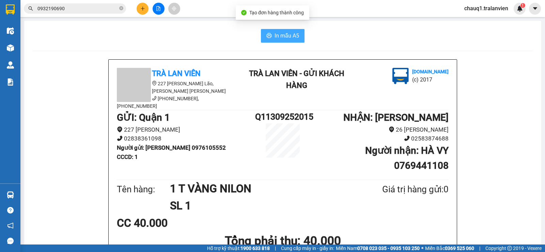
click at [271, 34] on button "In mẫu A5" at bounding box center [283, 36] width 44 height 14
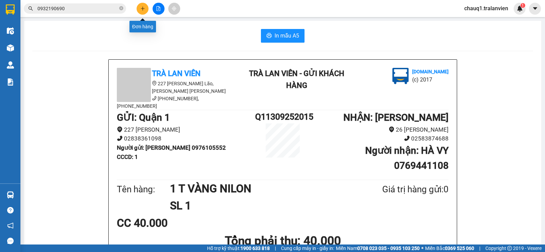
click at [145, 7] on icon "plus" at bounding box center [142, 8] width 5 height 5
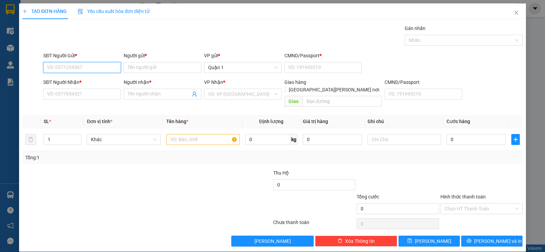
click at [80, 64] on input "SĐT Người Gửi *" at bounding box center [82, 67] width 78 height 11
type input "0937821610"
click at [84, 81] on div "0937821610 - HUY" at bounding box center [81, 80] width 69 height 7
type input "HUY"
type input "1"
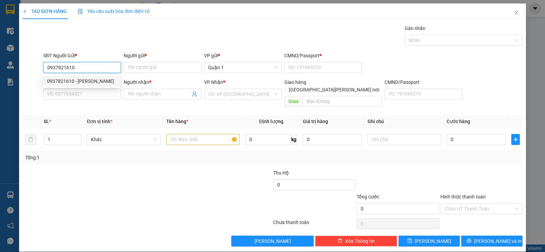
type input "0905491446"
type input "NGA"
type input "0937821610"
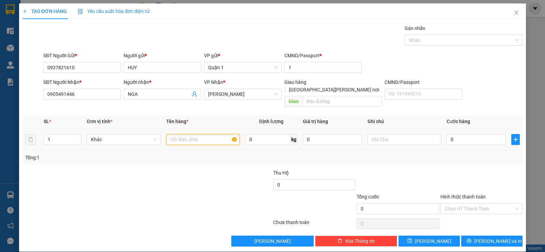
click at [221, 134] on input "text" at bounding box center [203, 139] width 74 height 11
type input "1 KIỆN TC"
click at [462, 136] on input "0" at bounding box center [475, 139] width 59 height 11
type input "4"
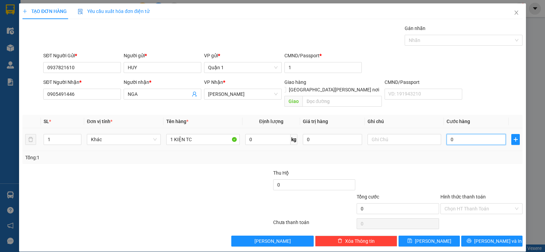
type input "4"
type input "45"
type input "45.000"
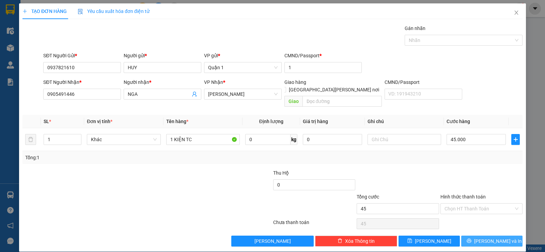
type input "45.000"
drag, startPoint x: 503, startPoint y: 235, endPoint x: 497, endPoint y: 231, distance: 7.0
click at [502, 235] on button "Lưu và In" at bounding box center [491, 240] width 61 height 11
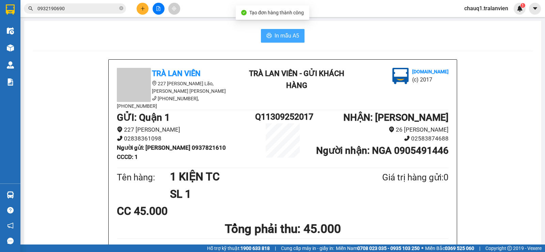
click at [267, 33] on button "In mẫu A5" at bounding box center [283, 36] width 44 height 14
drag, startPoint x: 230, startPoint y: 40, endPoint x: 227, endPoint y: 39, distance: 3.6
click at [230, 40] on div "In mẫu A5" at bounding box center [282, 36] width 500 height 14
click at [104, 11] on input "0932190690" at bounding box center [77, 8] width 80 height 7
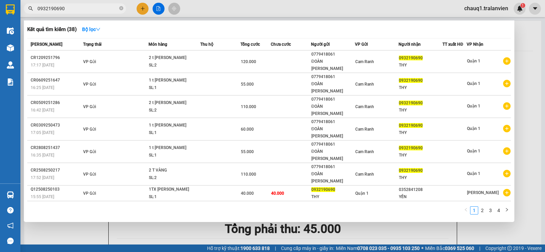
click at [104, 11] on input "0932190690" at bounding box center [77, 8] width 80 height 7
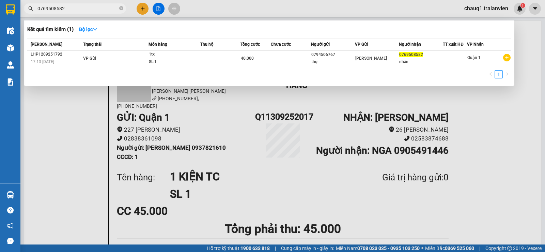
click at [71, 6] on input "0769508582" at bounding box center [77, 8] width 80 height 7
type input "0769508582"
click at [137, 10] on div at bounding box center [272, 126] width 545 height 252
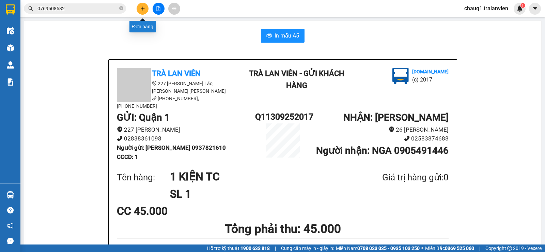
click at [139, 9] on button at bounding box center [142, 9] width 12 height 12
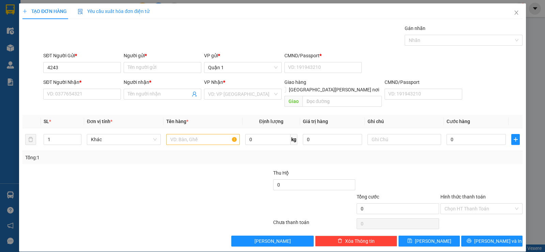
click at [113, 51] on div "Transit Pickup Surcharge Ids Transit Deliver Surcharge Ids Transit Deliver Surc…" at bounding box center [272, 136] width 500 height 222
click at [76, 71] on input "4243" at bounding box center [82, 67] width 78 height 11
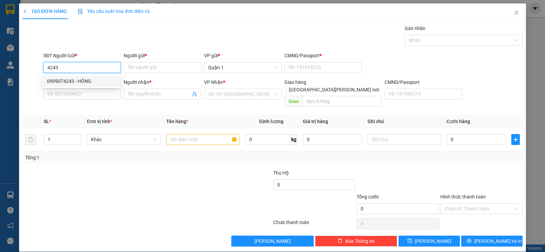
click at [76, 78] on div "0909074243 - HỒNG" at bounding box center [81, 80] width 69 height 7
type input "0909074243"
type input "HỒNG"
type input "024177000215"
type input "0902596050"
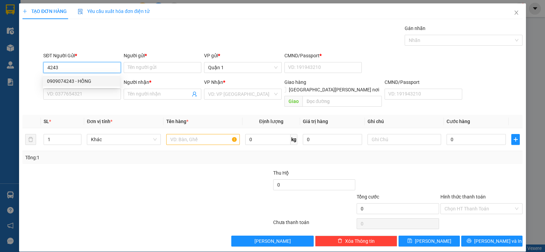
type input "LAN ĐÍNH"
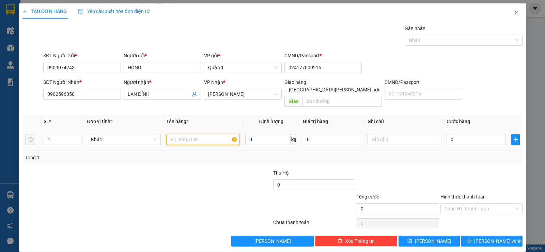
click at [189, 134] on input "text" at bounding box center [203, 139] width 74 height 11
type input "1 CỤC ĐEN"
click at [455, 134] on input "0" at bounding box center [475, 139] width 59 height 11
type input "5"
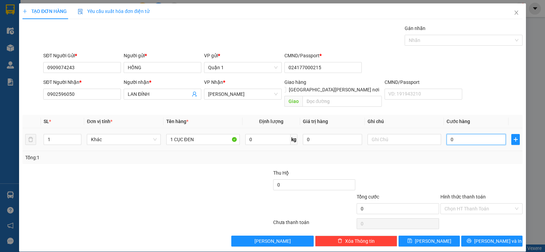
type input "5"
type input "50"
click at [427, 161] on div "Transit Pickup Surcharge Ids Transit Deliver Surcharge Ids Transit Deliver Surc…" at bounding box center [272, 136] width 500 height 222
click at [480, 235] on button "Lưu và In" at bounding box center [491, 240] width 61 height 11
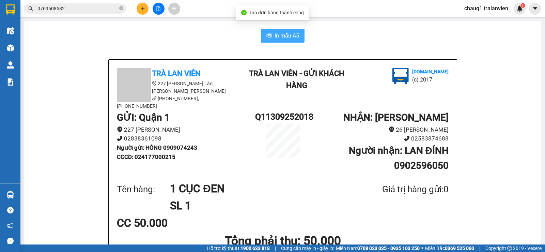
click at [289, 35] on span "In mẫu A5" at bounding box center [286, 35] width 25 height 9
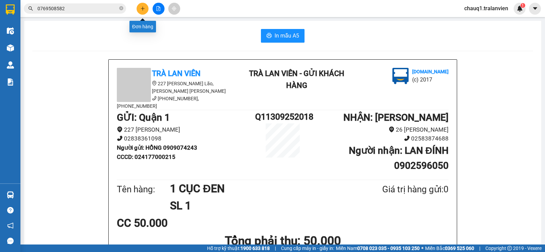
click at [141, 4] on button at bounding box center [142, 9] width 12 height 12
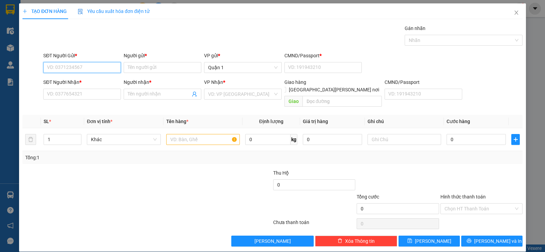
click at [94, 69] on input "SĐT Người Gửi *" at bounding box center [82, 67] width 78 height 11
click at [90, 79] on div "0903123203 - THỊNH" at bounding box center [81, 80] width 69 height 7
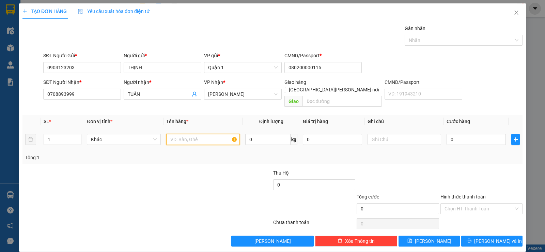
click at [194, 134] on input "text" at bounding box center [203, 139] width 74 height 11
click at [458, 134] on input "0" at bounding box center [475, 139] width 59 height 11
click at [457, 153] on div "Tổng: 1" at bounding box center [272, 156] width 494 height 7
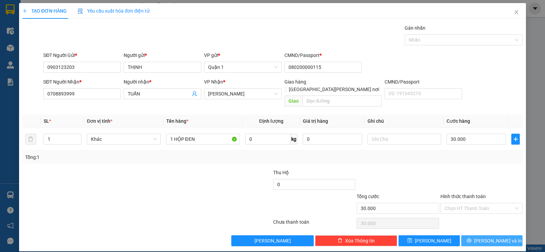
click at [473, 235] on button "Lưu và In" at bounding box center [491, 240] width 61 height 11
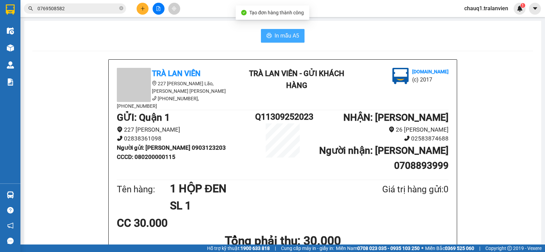
click at [286, 31] on span "In mẫu A5" at bounding box center [286, 35] width 25 height 9
click at [73, 9] on input "0769508582" at bounding box center [77, 8] width 80 height 7
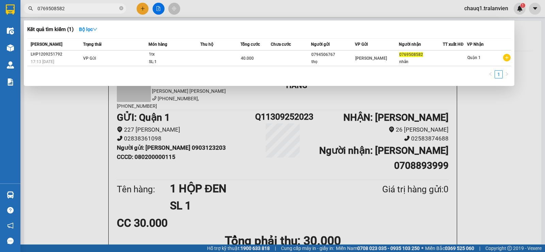
click at [73, 9] on input "0769508582" at bounding box center [77, 8] width 80 height 7
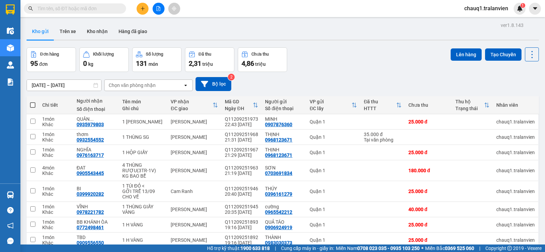
click at [104, 7] on input "text" at bounding box center [77, 8] width 80 height 7
paste input "0914893047"
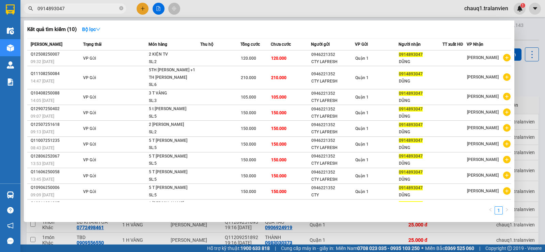
type input "0914893047"
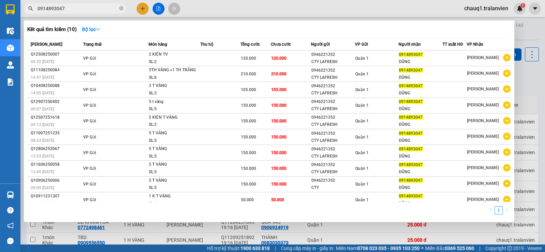
click at [82, 9] on input "0914893047" at bounding box center [77, 8] width 80 height 7
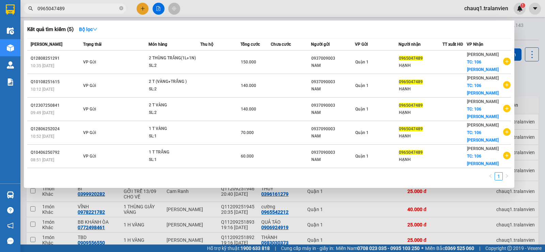
type input "0965047489"
click at [142, 11] on div at bounding box center [272, 126] width 545 height 252
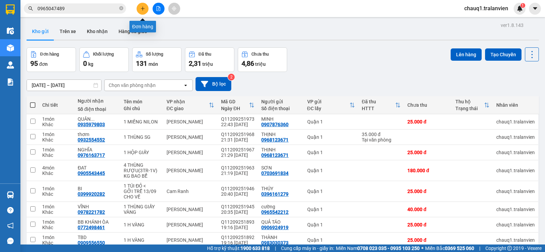
click at [142, 11] on button at bounding box center [142, 9] width 12 height 12
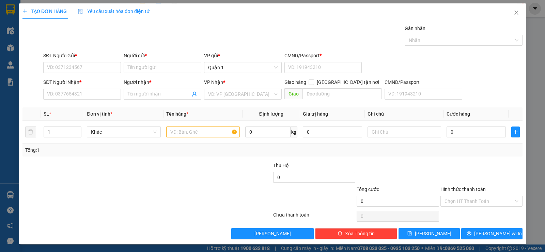
click at [109, 73] on div "SĐT Người Gửi * VD: 0371234567" at bounding box center [82, 64] width 78 height 24
drag, startPoint x: 108, startPoint y: 67, endPoint x: 97, endPoint y: 64, distance: 11.1
click at [107, 66] on input "SĐT Người Gửi *" at bounding box center [82, 67] width 78 height 11
type input "0967449778"
click at [132, 67] on input "Người gửi *" at bounding box center [163, 67] width 78 height 11
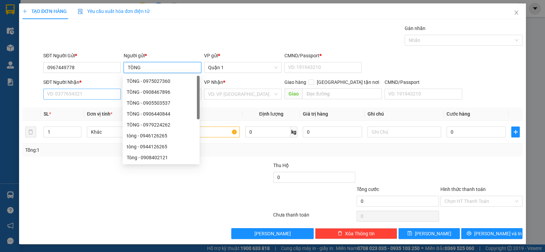
type input "TÒNG"
click at [87, 94] on input "SĐT Người Nhận *" at bounding box center [82, 93] width 78 height 11
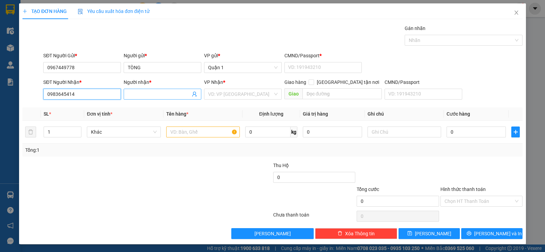
type input "0983645414"
click at [140, 93] on input "Người nhận *" at bounding box center [159, 93] width 63 height 7
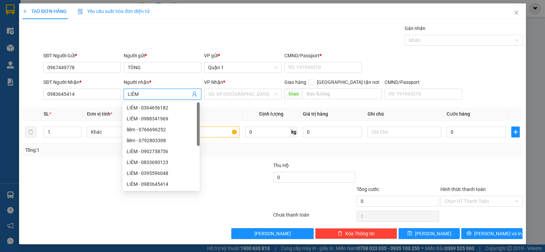
type input "LIÊM"
click at [267, 86] on div "VP Nhận *" at bounding box center [243, 83] width 78 height 10
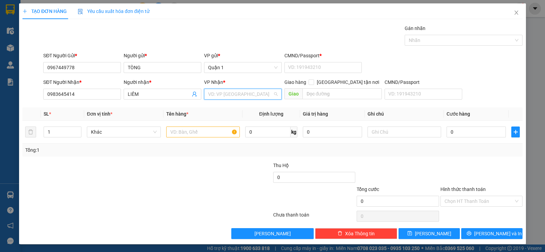
click at [232, 96] on input "search" at bounding box center [240, 94] width 65 height 10
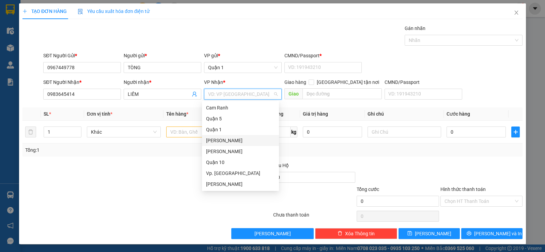
click at [231, 142] on div "[PERSON_NAME]" at bounding box center [240, 139] width 69 height 7
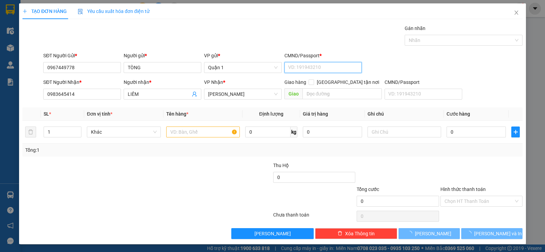
click at [297, 70] on input "CMND/Passport *" at bounding box center [323, 67] width 78 height 11
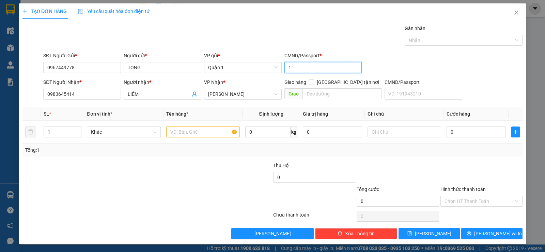
type input "1"
click at [237, 112] on th "Tên hàng *" at bounding box center [202, 113] width 79 height 13
click at [203, 132] on input "text" at bounding box center [203, 131] width 74 height 11
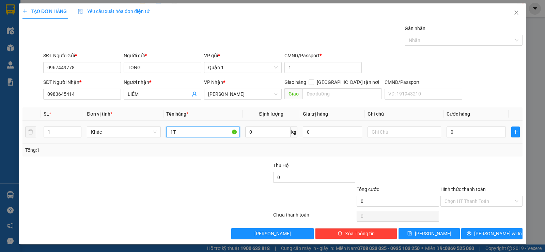
type input "1"
type input "1 [PERSON_NAME]"
click at [466, 134] on input "0" at bounding box center [475, 131] width 59 height 11
type input "3"
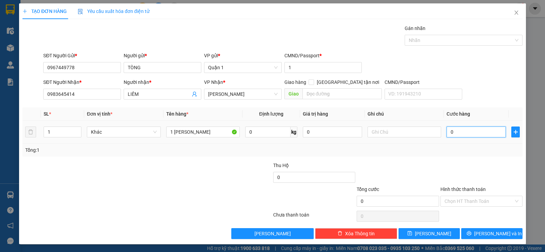
type input "3"
type input "35"
type input "35.000"
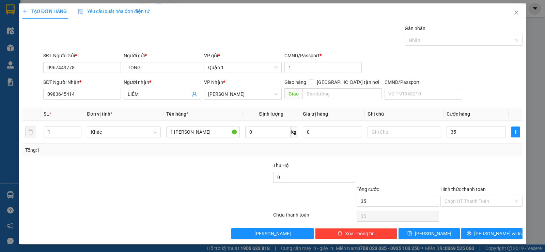
type input "35.000"
click at [466, 168] on div at bounding box center [480, 173] width 83 height 24
click at [471, 234] on icon "printer" at bounding box center [468, 233] width 4 height 4
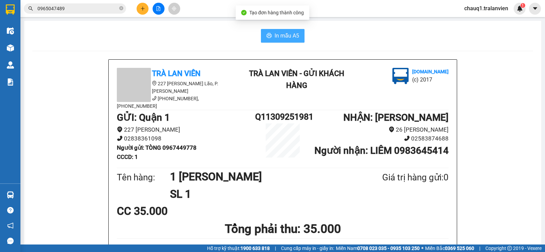
click at [280, 35] on span "In mẫu A5" at bounding box center [286, 35] width 25 height 9
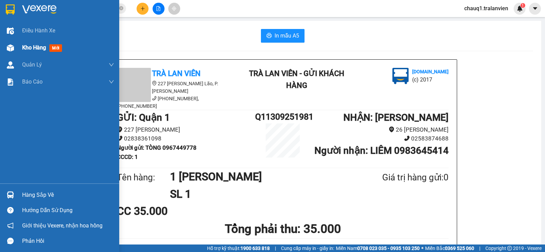
click at [35, 45] on span "Kho hàng" at bounding box center [34, 47] width 24 height 6
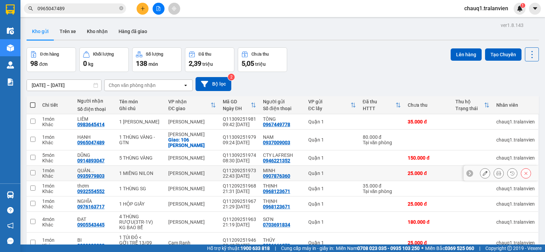
scroll to position [67, 0]
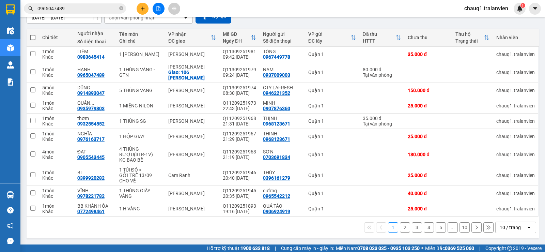
click at [401, 225] on button "2" at bounding box center [405, 227] width 10 height 10
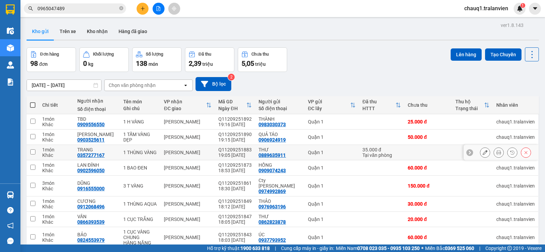
scroll to position [62, 0]
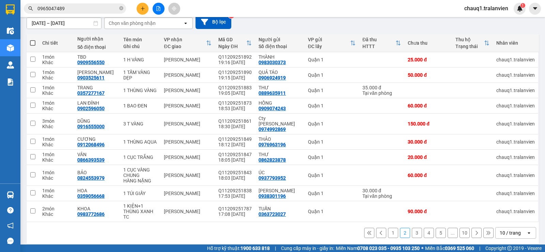
click at [388, 228] on button "1" at bounding box center [393, 232] width 10 height 10
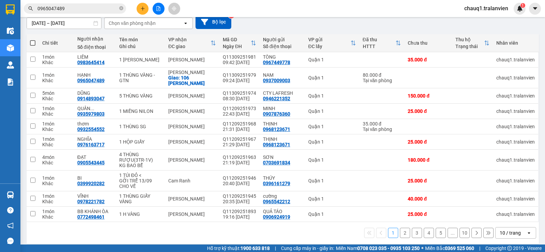
click at [400, 233] on button "2" at bounding box center [405, 232] width 10 height 10
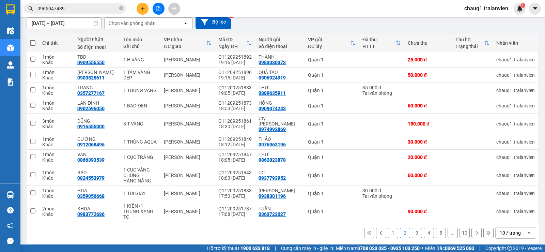
click at [413, 228] on button "3" at bounding box center [416, 232] width 10 height 10
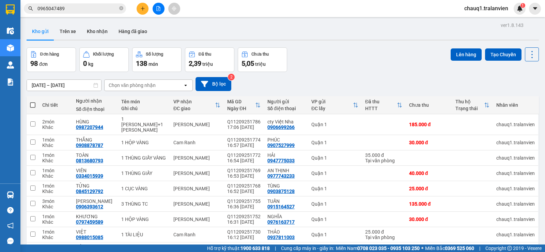
scroll to position [62, 0]
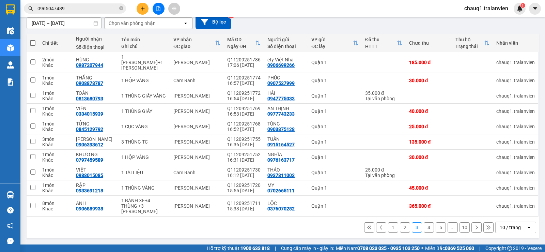
click at [55, 14] on div "Kết quả tìm kiếm ( 5 ) Bộ lọc Mã ĐH Trạng thái Món hàng Thu hộ Tổng cước Chưa c…" at bounding box center [66, 9] width 133 height 12
click at [58, 9] on input "0965047489" at bounding box center [77, 8] width 80 height 7
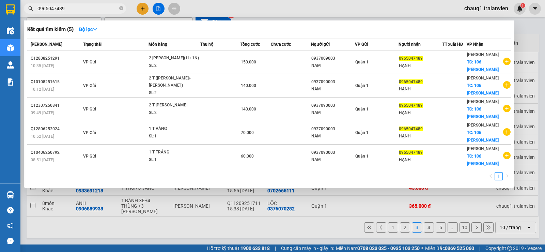
click at [58, 9] on input "0965047489" at bounding box center [77, 8] width 80 height 7
paste input "34137897"
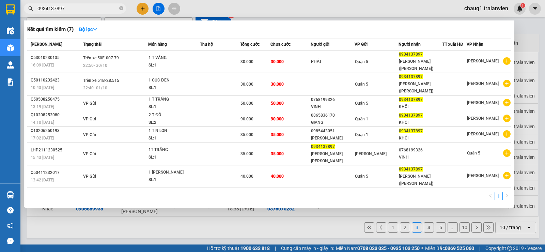
type input "0934137897"
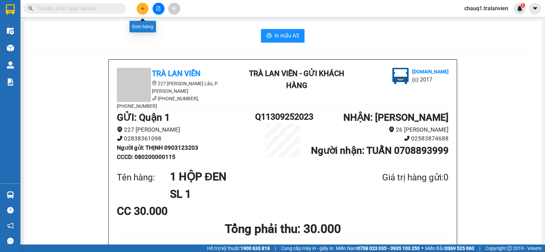
click at [141, 10] on icon "plus" at bounding box center [142, 8] width 5 height 5
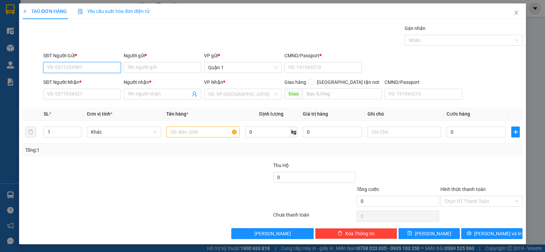
click at [108, 69] on input "SĐT Người Gửi *" at bounding box center [82, 67] width 78 height 11
type input "0939395678"
click at [142, 65] on input "Người gửi *" at bounding box center [163, 67] width 78 height 11
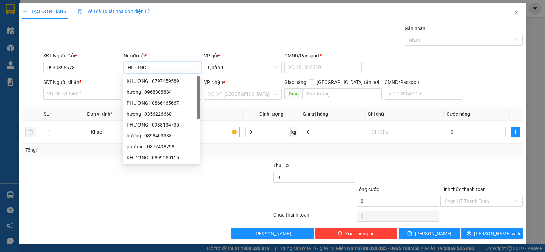
type input "HƯƠNG"
drag, startPoint x: 142, startPoint y: 38, endPoint x: 105, endPoint y: 87, distance: 61.2
click at [142, 38] on div "Gán nhãn Nhãn" at bounding box center [283, 37] width 482 height 24
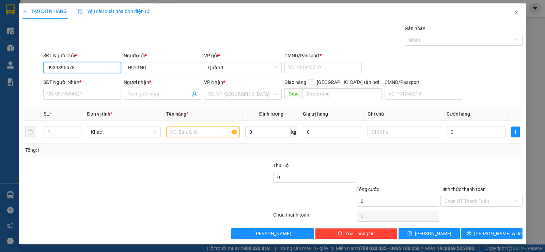
click at [76, 69] on input "0939395678" at bounding box center [82, 67] width 78 height 11
click at [66, 91] on input "SĐT Người Nhận *" at bounding box center [82, 93] width 78 height 11
paste input "0939395678"
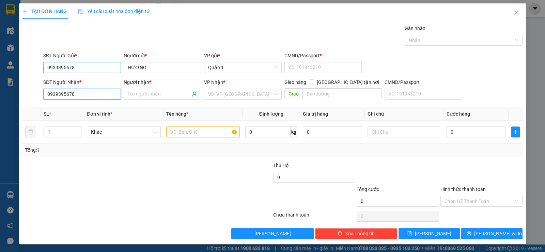
type input "0939395678"
click at [79, 66] on input "0939395678" at bounding box center [82, 67] width 78 height 11
type input "0773594730"
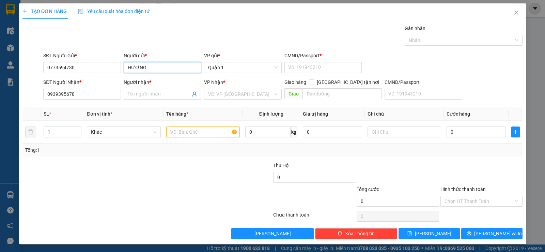
click at [143, 67] on input "HƯƠNG" at bounding box center [163, 67] width 78 height 11
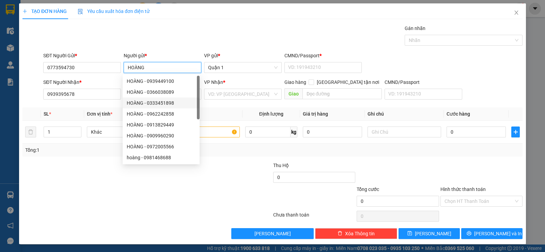
type input "HOÀNG"
click at [93, 101] on div "SĐT Người Nhận * 0939395678" at bounding box center [82, 90] width 78 height 24
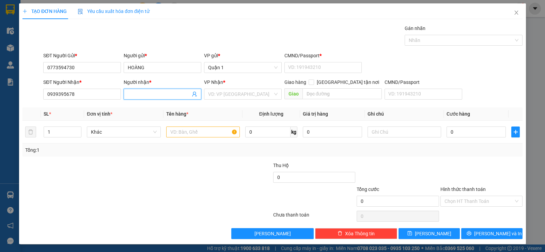
click at [125, 91] on span at bounding box center [163, 93] width 78 height 11
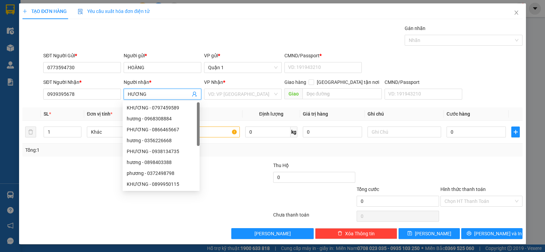
type input "HƯƠNG"
click at [193, 42] on div "Gán nhãn Nhãn" at bounding box center [283, 37] width 482 height 24
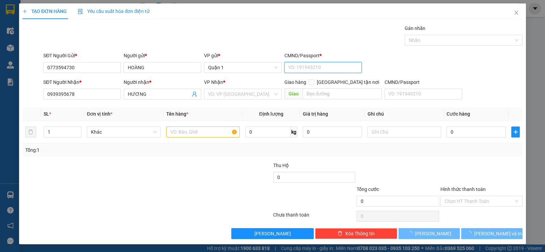
click at [314, 66] on input "CMND/Passport *" at bounding box center [323, 67] width 78 height 11
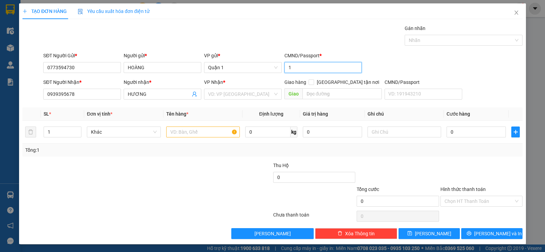
type input "1"
click at [203, 116] on th "Tên hàng *" at bounding box center [202, 113] width 79 height 13
click at [179, 131] on input "text" at bounding box center [203, 131] width 74 height 11
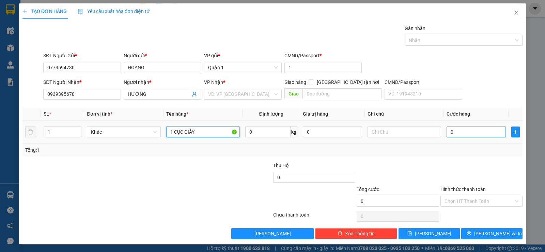
type input "1 CỤC GIẤY"
click at [457, 133] on input "0" at bounding box center [475, 131] width 59 height 11
type input "2"
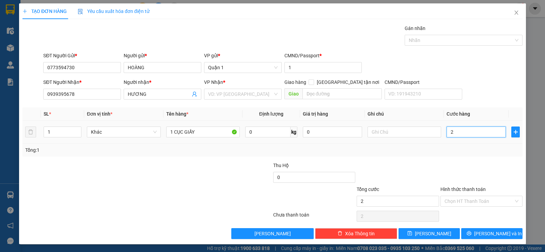
type input "25"
type input "2"
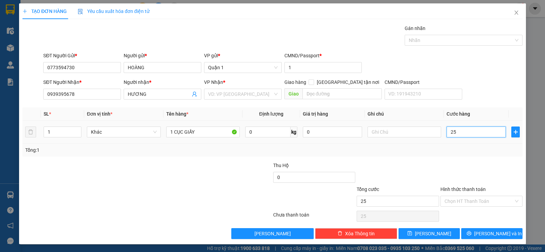
type input "2"
type input "20"
type input "20.000"
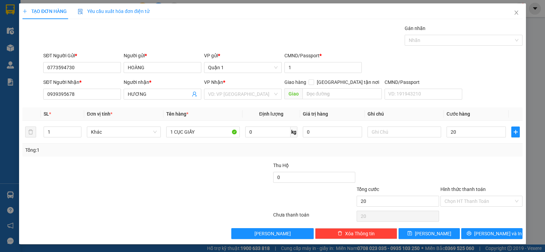
type input "20.000"
click at [399, 167] on div at bounding box center [397, 173] width 83 height 24
click at [486, 235] on span "[PERSON_NAME] và In" at bounding box center [498, 232] width 48 height 7
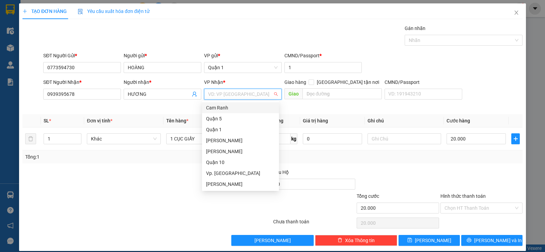
click at [234, 96] on input "search" at bounding box center [240, 94] width 65 height 10
click at [234, 137] on div "[PERSON_NAME]" at bounding box center [240, 139] width 69 height 7
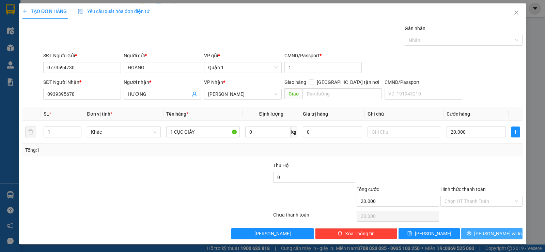
click at [470, 231] on button "[PERSON_NAME] và In" at bounding box center [491, 233] width 61 height 11
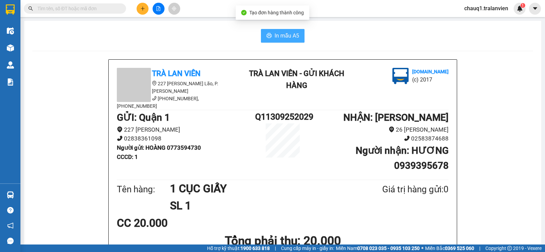
click at [281, 39] on span "In mẫu A5" at bounding box center [286, 35] width 25 height 9
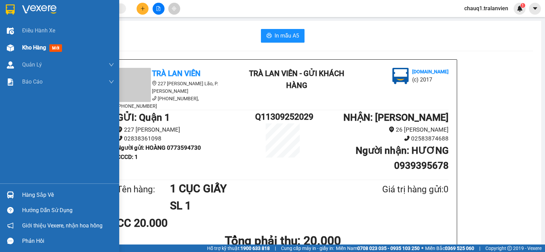
click at [37, 50] on span "Kho hàng" at bounding box center [34, 47] width 24 height 6
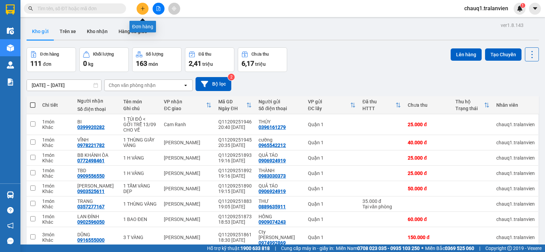
click at [143, 8] on icon "plus" at bounding box center [142, 8] width 5 height 5
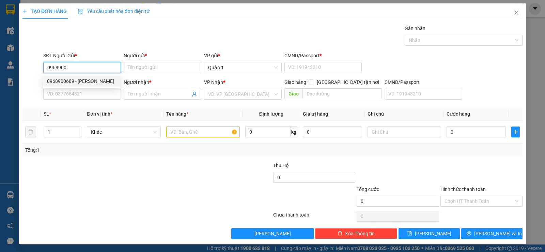
click at [69, 82] on div "0968900689 - [PERSON_NAME]" at bounding box center [81, 80] width 69 height 7
type input "0968900689"
type input "HOÀNG"
type input "1"
type input "0905821633"
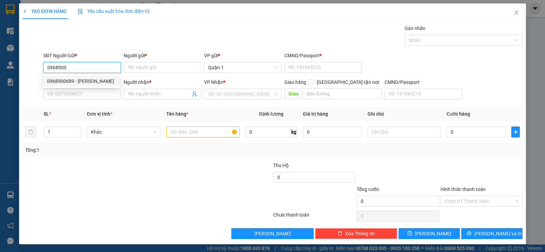
type input "HÙNG ( [PERSON_NAME] )"
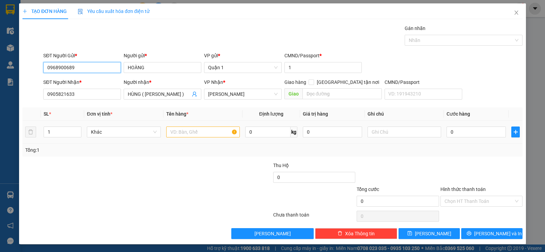
type input "0968900689"
click at [227, 130] on input "text" at bounding box center [203, 131] width 74 height 11
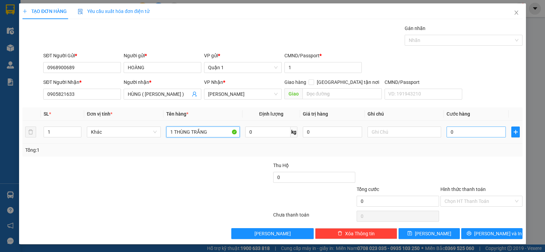
type input "1 THÙNG TRẮNG"
click at [455, 128] on input "0" at bounding box center [475, 131] width 59 height 11
type input "5"
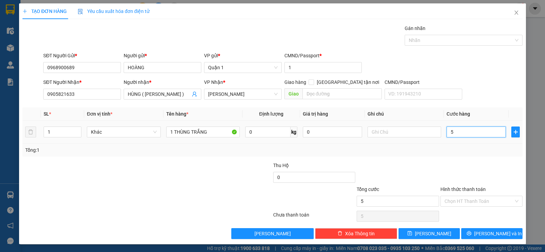
type input "50"
click at [428, 163] on div at bounding box center [397, 173] width 83 height 24
type input "50.000"
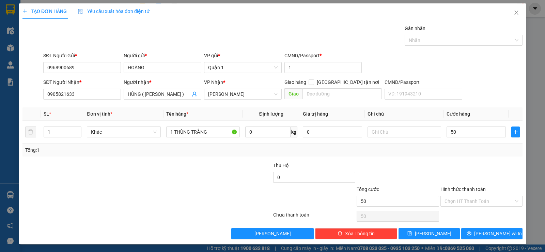
type input "50.000"
click at [401, 129] on input "text" at bounding box center [404, 131] width 74 height 11
type input "KG BAO BỂ"
click at [461, 200] on input "Hình thức thanh toán" at bounding box center [478, 201] width 69 height 10
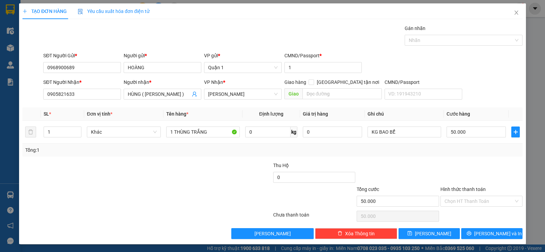
click at [467, 171] on div at bounding box center [480, 173] width 83 height 24
click at [475, 237] on button "[PERSON_NAME] và In" at bounding box center [491, 233] width 61 height 11
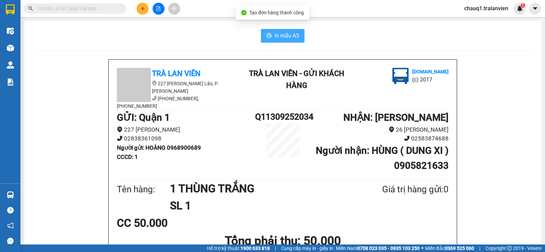
click at [275, 35] on span "In mẫu A5" at bounding box center [286, 35] width 25 height 9
click at [101, 10] on input "text" at bounding box center [77, 8] width 80 height 7
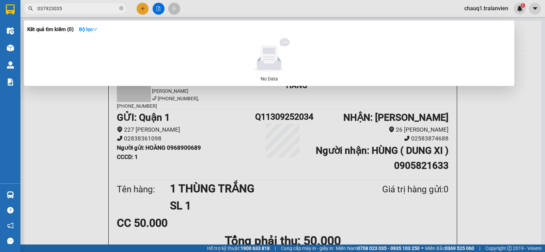
type input "0379230359"
click at [83, 11] on input "0379230359" at bounding box center [77, 8] width 80 height 7
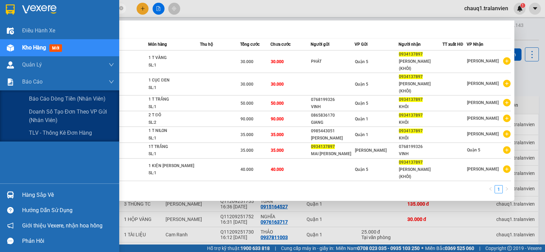
scroll to position [62, 0]
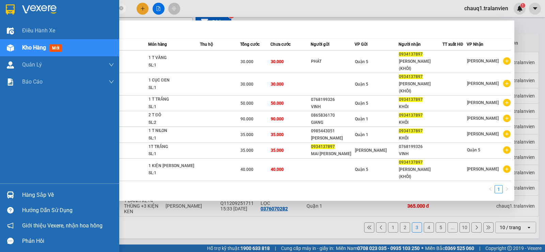
click at [8, 9] on img at bounding box center [10, 9] width 9 height 10
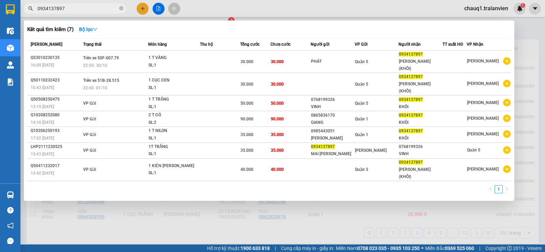
scroll to position [56, 0]
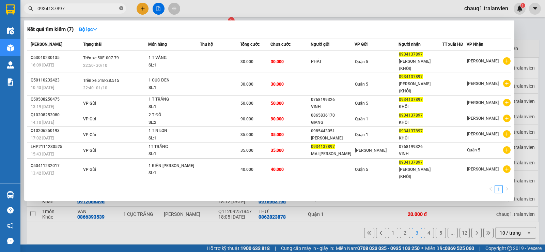
click at [123, 10] on icon "close-circle" at bounding box center [121, 8] width 4 height 4
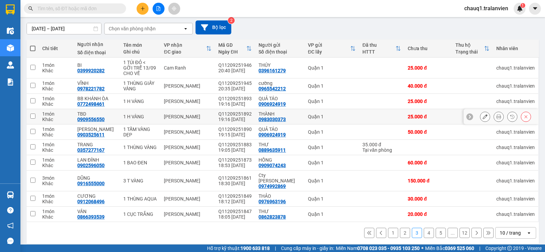
scroll to position [22, 0]
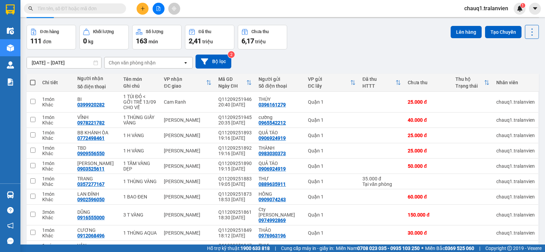
click at [57, 63] on input "[DATE] – [DATE]" at bounding box center [64, 62] width 74 height 11
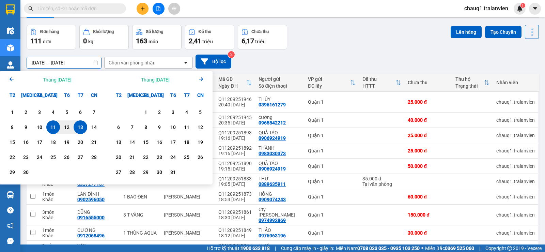
click at [78, 129] on div "13" at bounding box center [81, 127] width 10 height 8
type input "[DATE] – [DATE]"
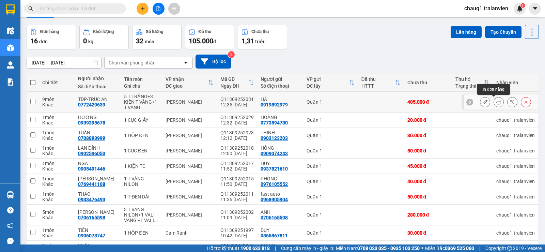
click at [496, 100] on icon at bounding box center [498, 101] width 5 height 5
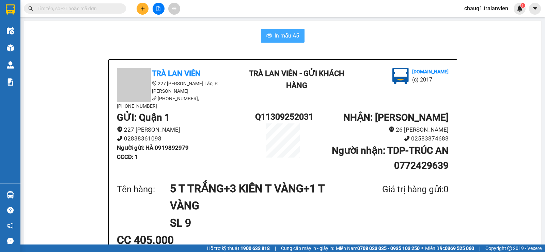
click at [278, 35] on span "In mẫu A5" at bounding box center [286, 35] width 25 height 9
